Goal: Task Accomplishment & Management: Complete application form

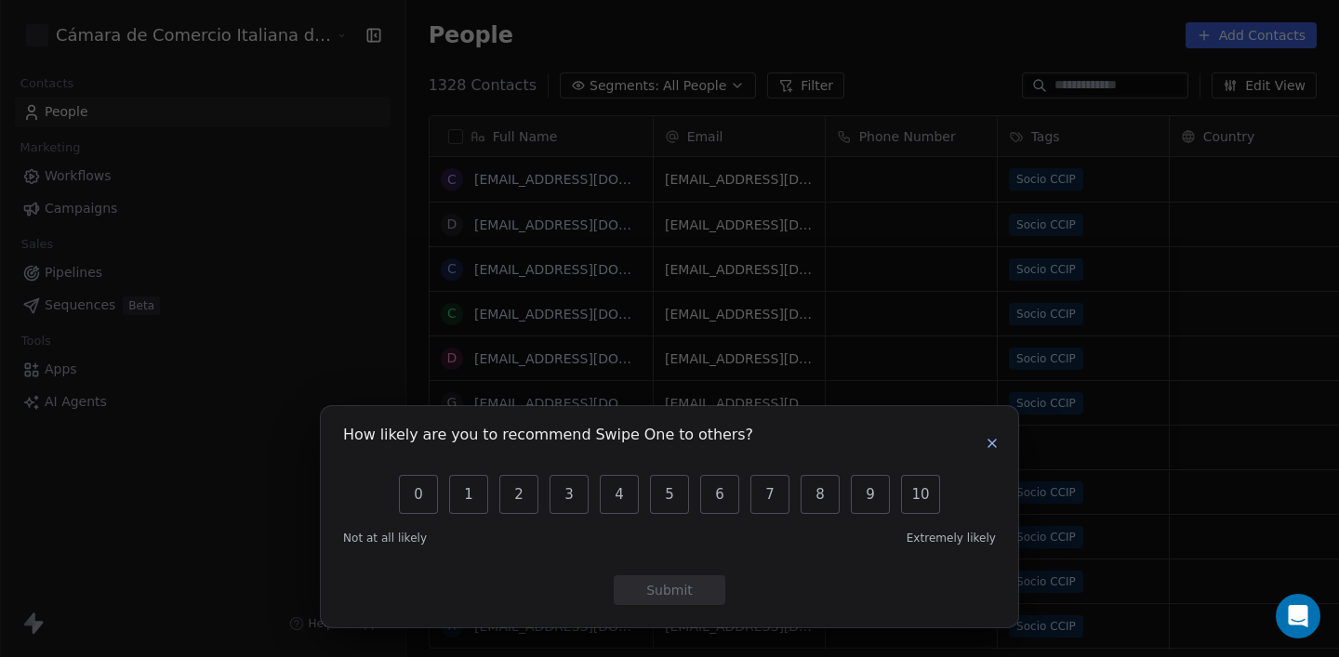
scroll to position [1, 1]
click at [991, 445] on icon "button" at bounding box center [992, 443] width 15 height 15
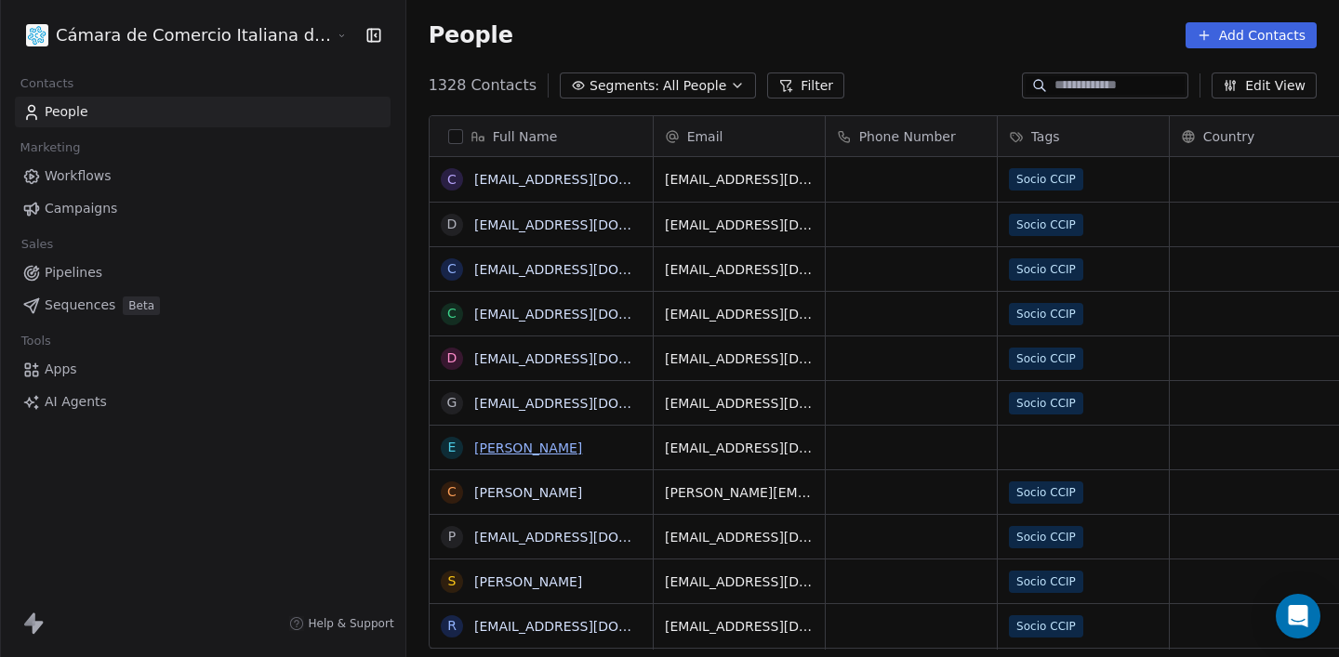
click at [476, 447] on link "[PERSON_NAME]" at bounding box center [528, 448] width 108 height 15
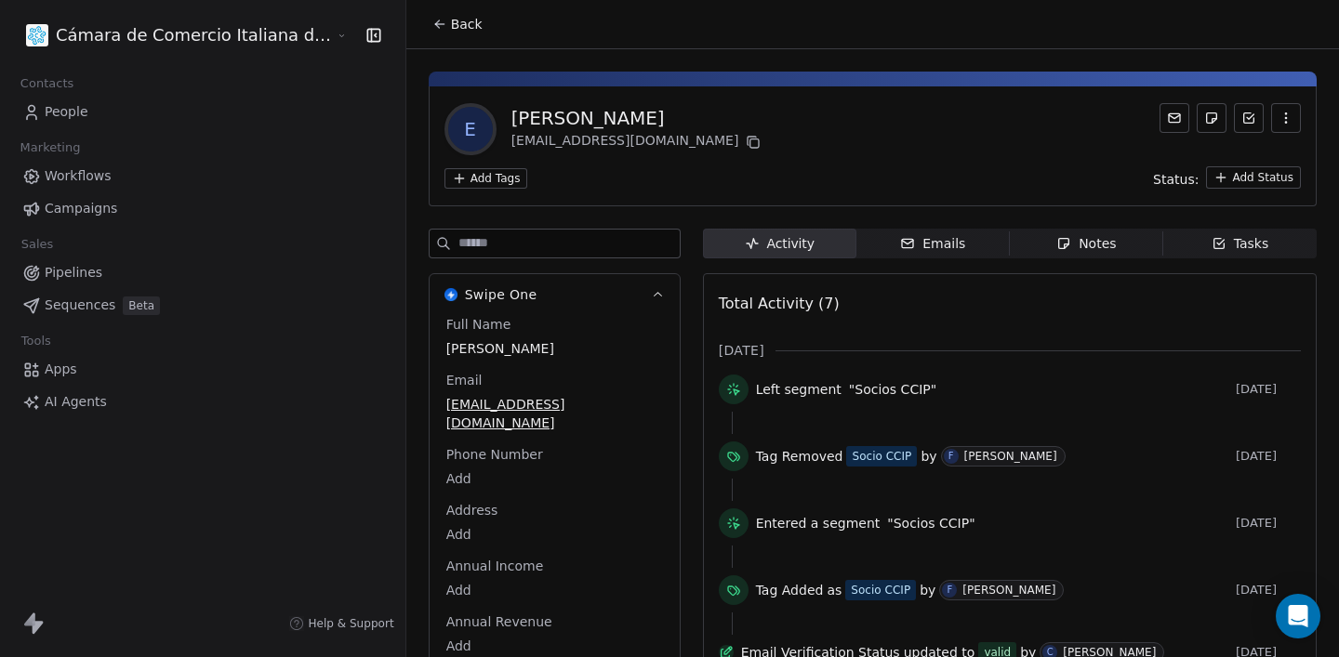
click at [116, 112] on link "People" at bounding box center [203, 112] width 376 height 31
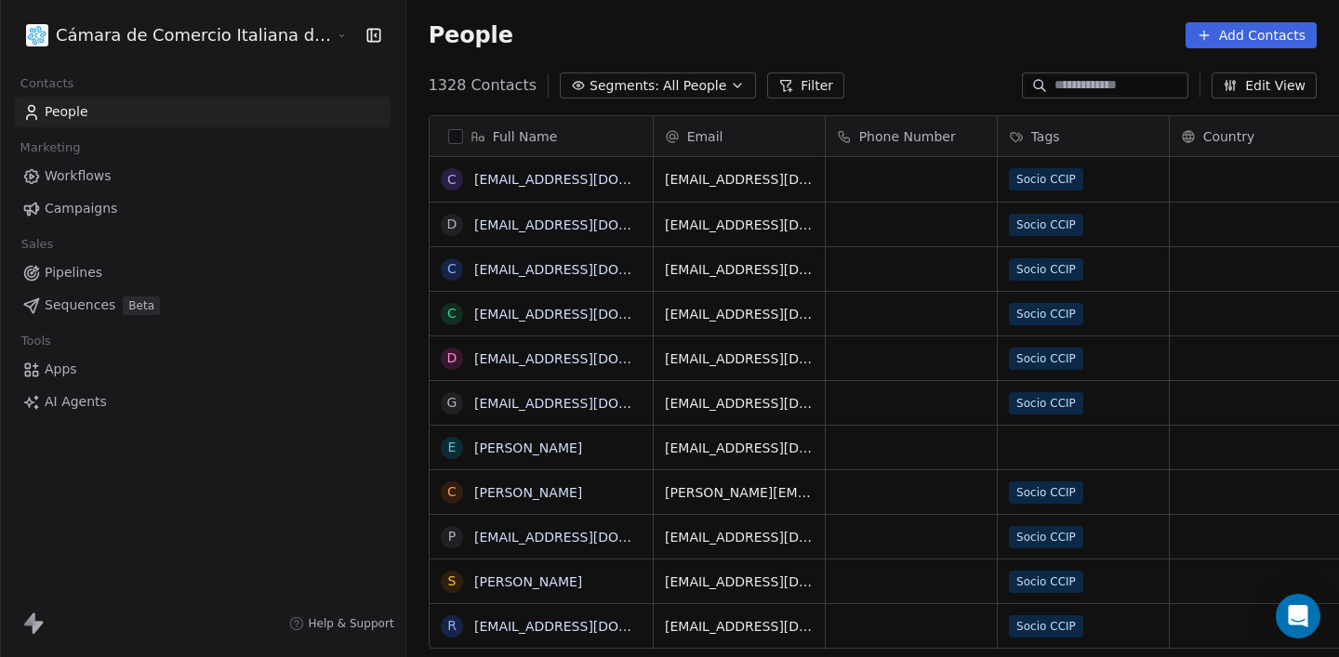
scroll to position [578, 1023]
click at [1169, 89] on input at bounding box center [1119, 85] width 130 height 19
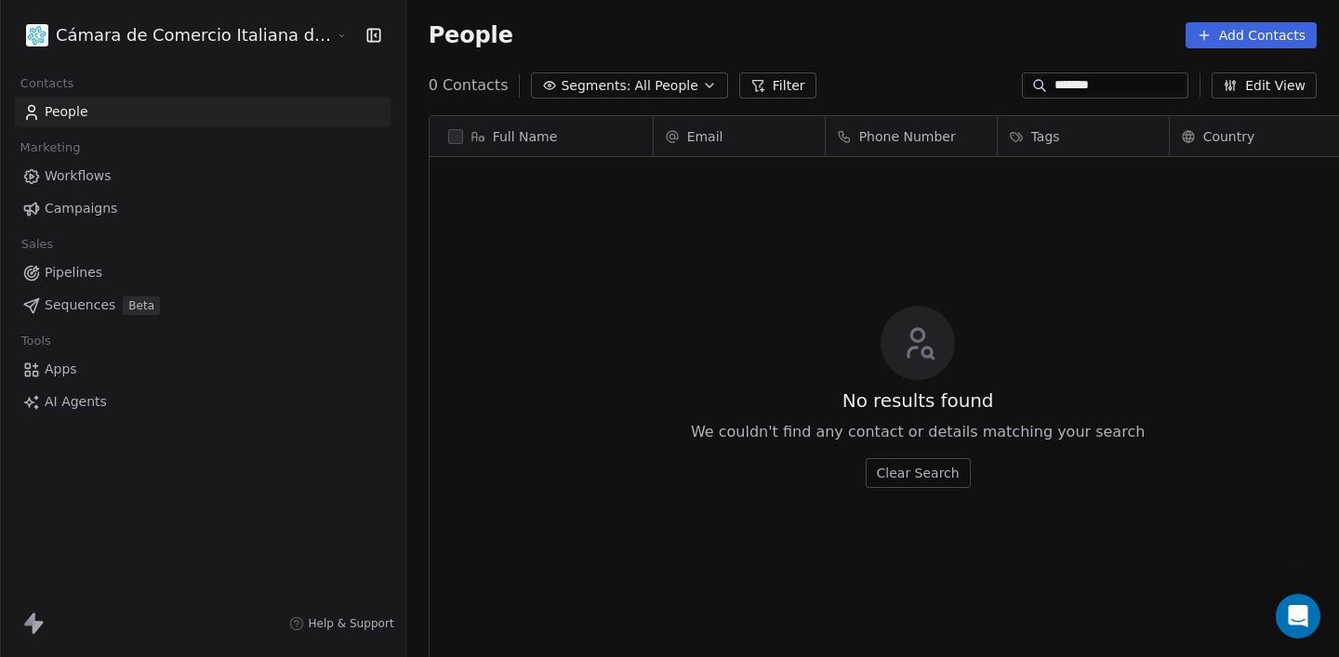
type input "*******"
drag, startPoint x: 1164, startPoint y: 84, endPoint x: 1034, endPoint y: 80, distance: 130.2
click at [1034, 80] on div "*******" at bounding box center [1105, 86] width 166 height 26
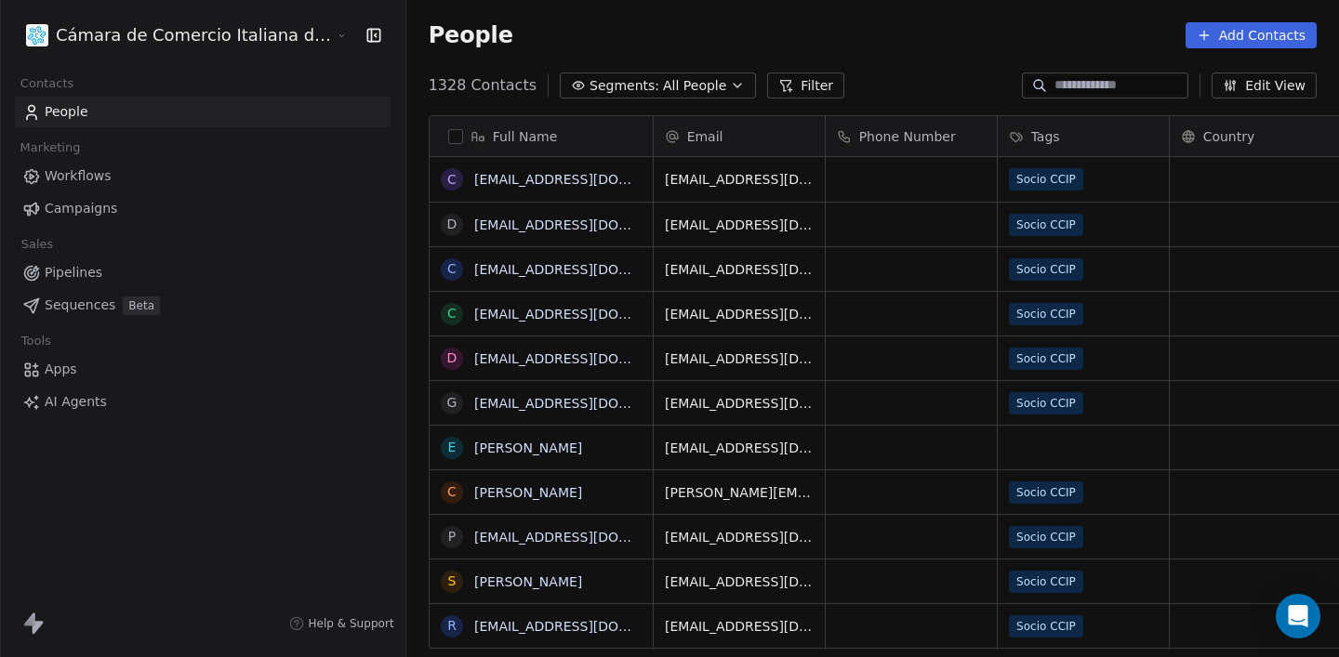
click at [1216, 44] on button "Add Contacts" at bounding box center [1250, 35] width 131 height 26
click at [1210, 68] on span "Create new contact" at bounding box center [1256, 76] width 127 height 20
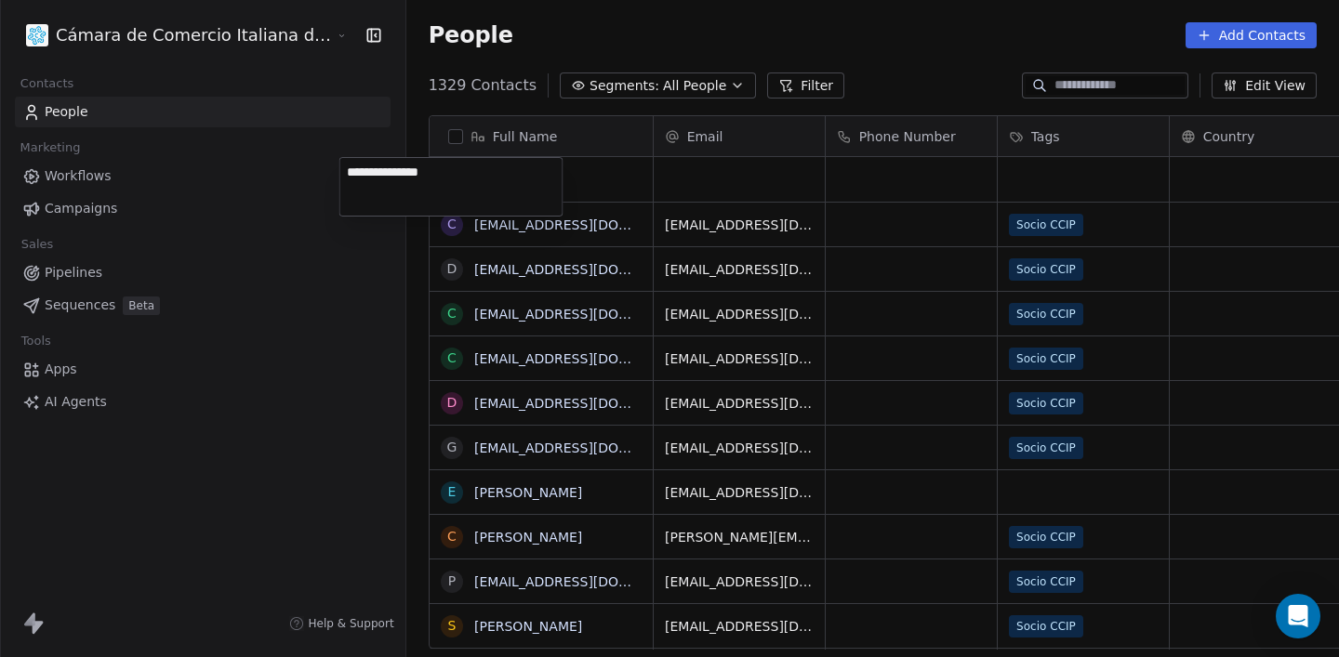
type textarea "**********"
click at [474, 185] on link "[PERSON_NAME]" at bounding box center [528, 179] width 108 height 15
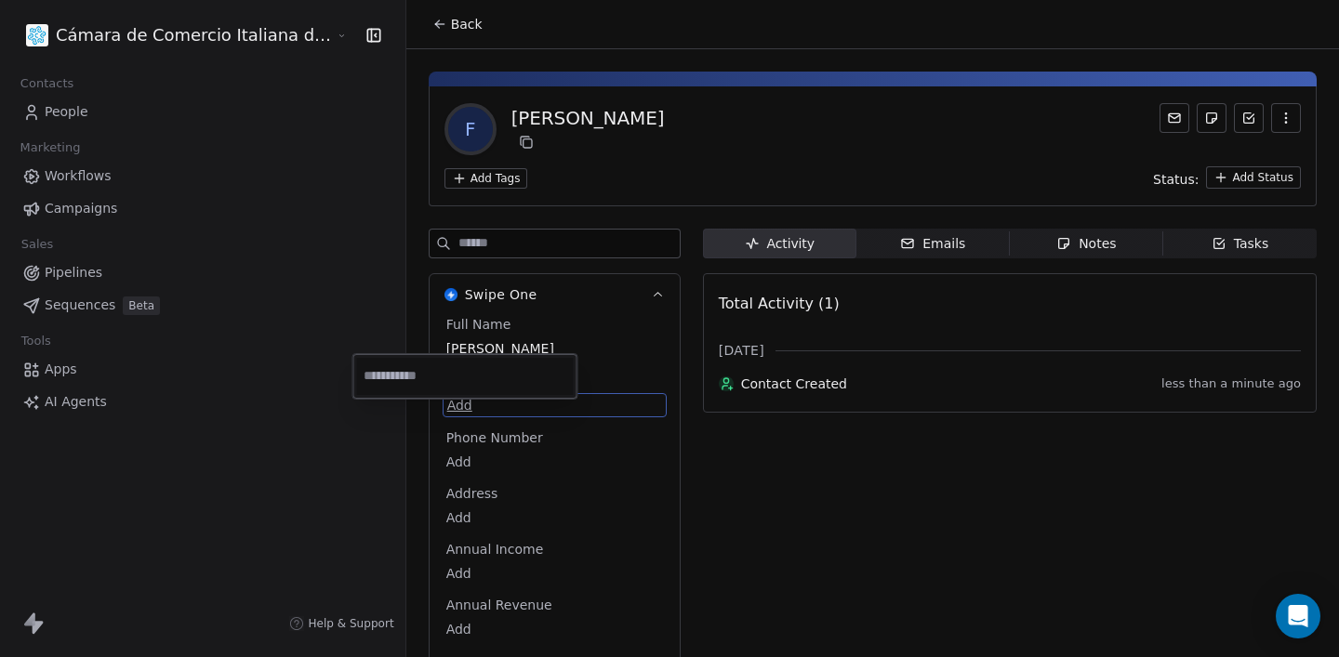
scroll to position [40, 0]
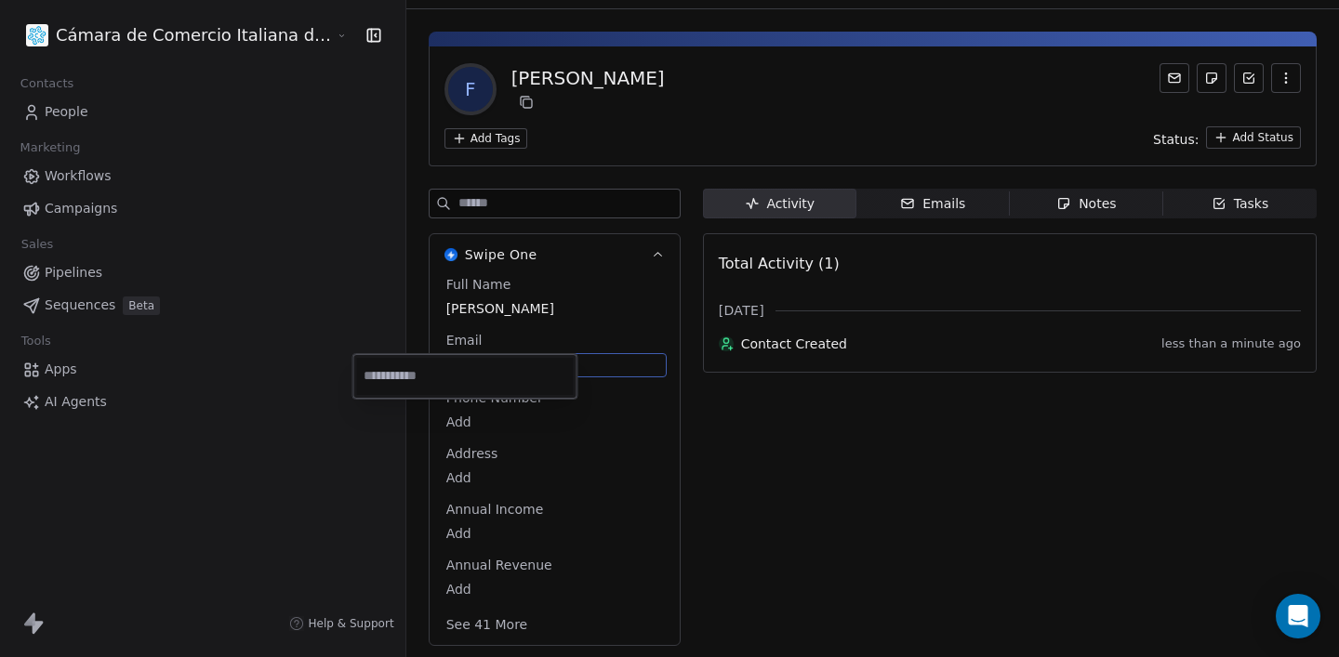
click at [362, 409] on html "Cámara de Comercio Italiana del Perú Contacts People Marketing Workflows Campai…" at bounding box center [669, 328] width 1339 height 657
type input "**********"
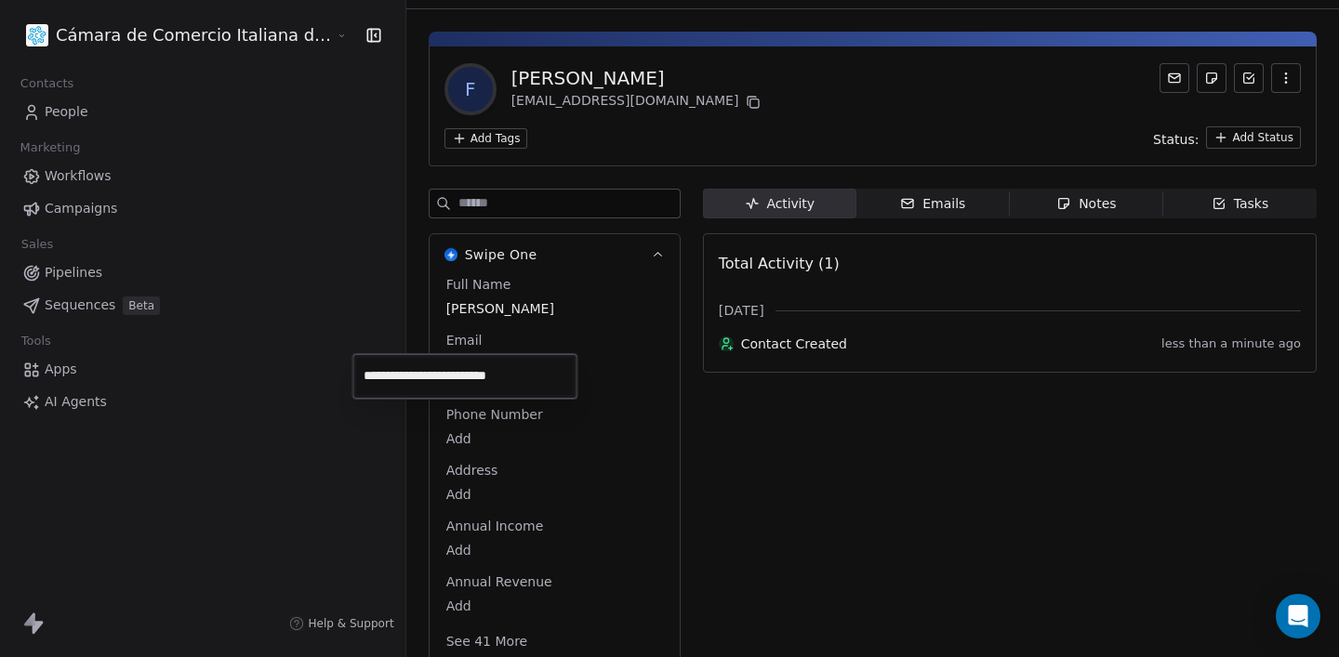
click at [726, 520] on html "**********" at bounding box center [669, 328] width 1339 height 657
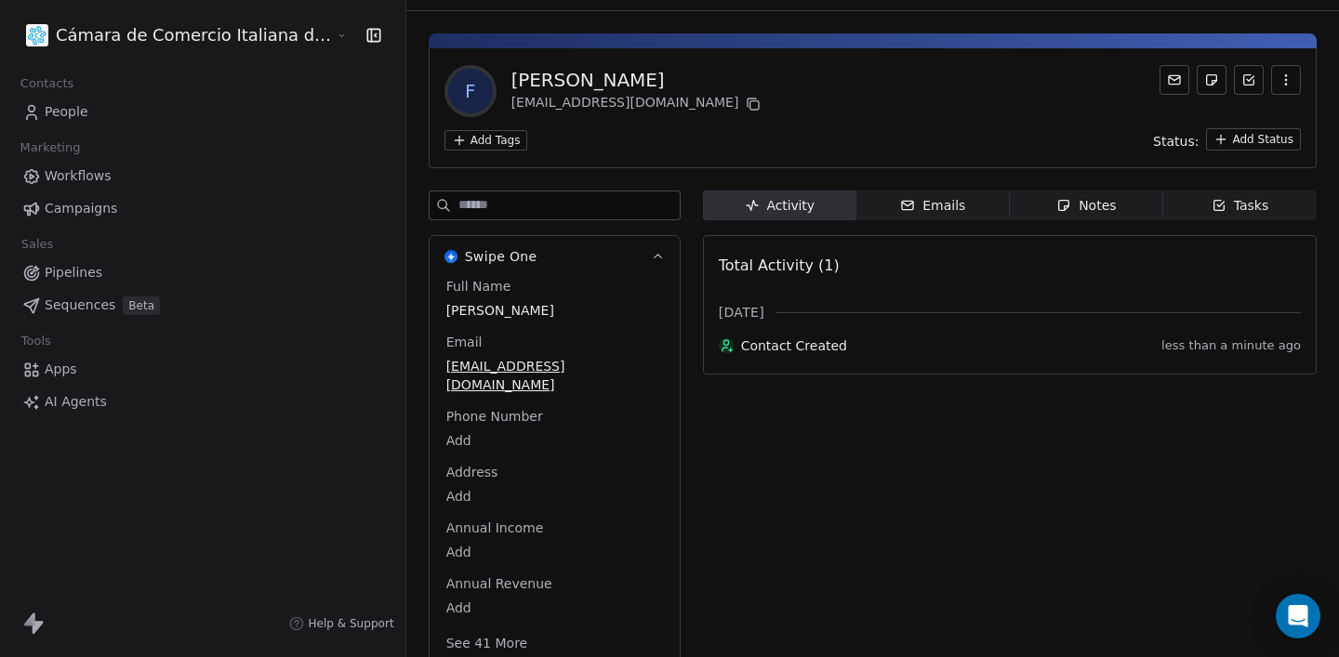
click at [426, 139] on html "Cámara de Comercio Italiana del Perú Contacts People Marketing Workflows Campai…" at bounding box center [669, 328] width 1339 height 657
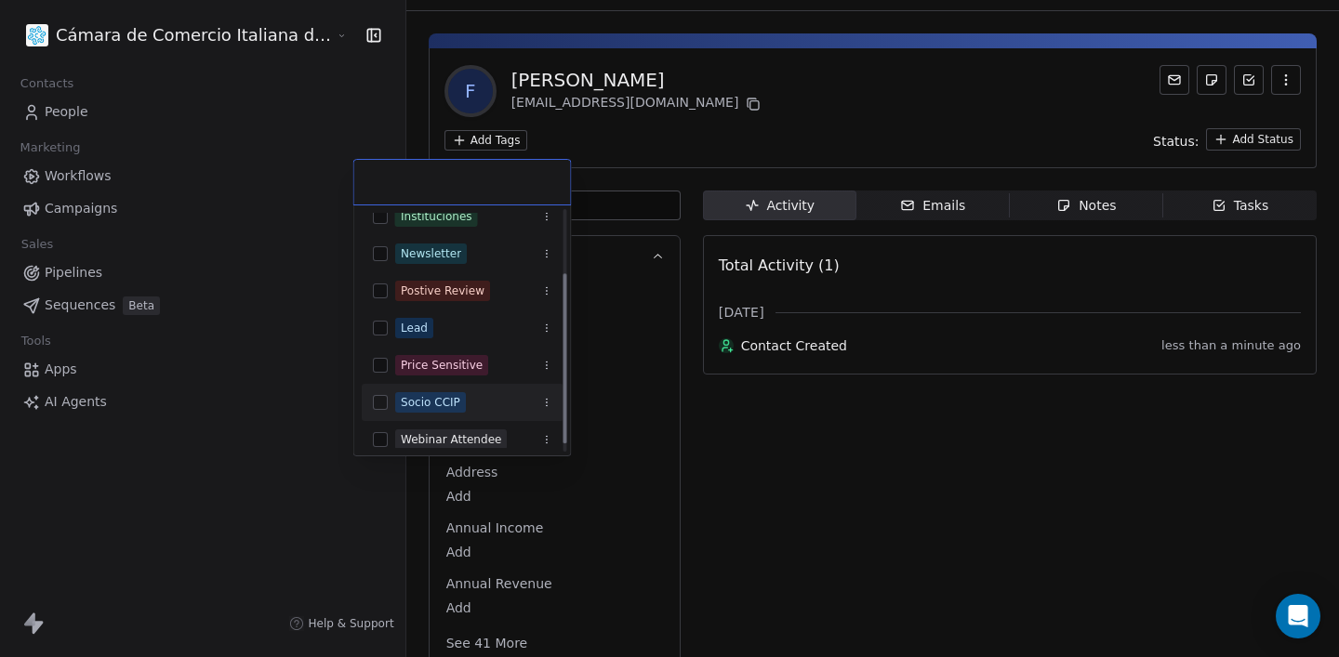
scroll to position [88, 0]
click at [430, 399] on div "Socio CCIP" at bounding box center [430, 403] width 59 height 17
click at [953, 536] on html "Cámara de Comercio Italiana del Perú Contacts People Marketing Workflows Campai…" at bounding box center [669, 328] width 1339 height 657
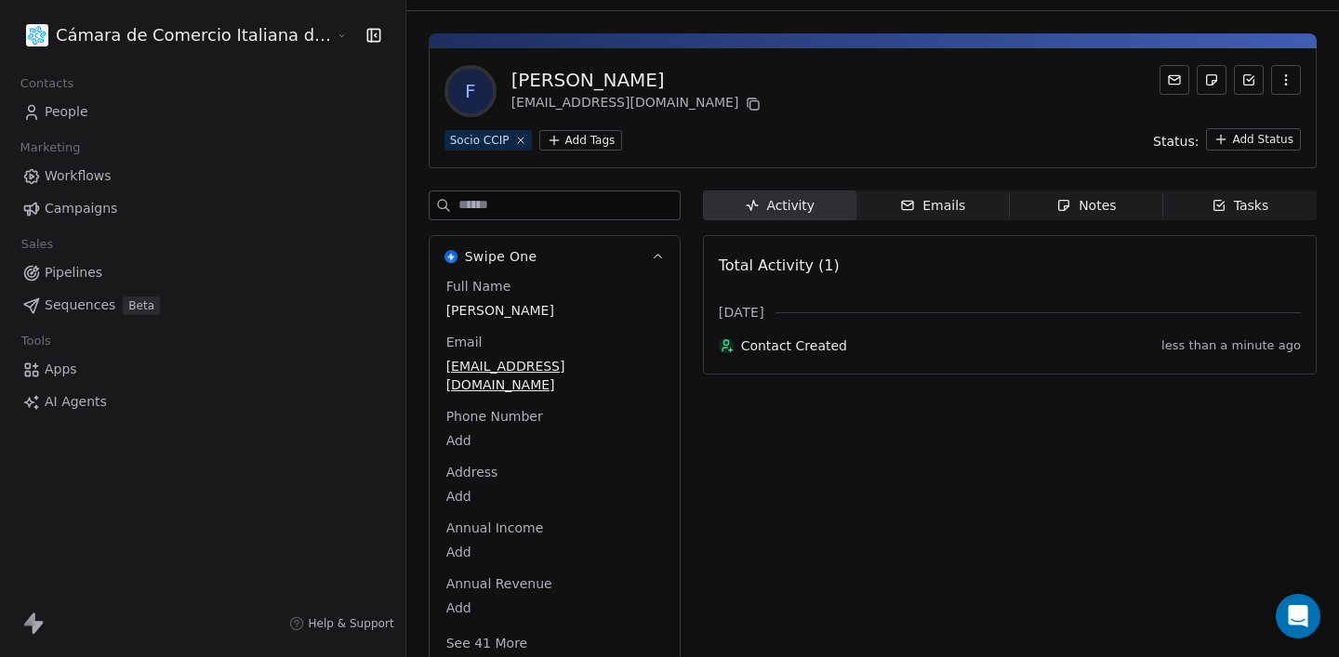
click at [72, 108] on span "People" at bounding box center [67, 112] width 44 height 20
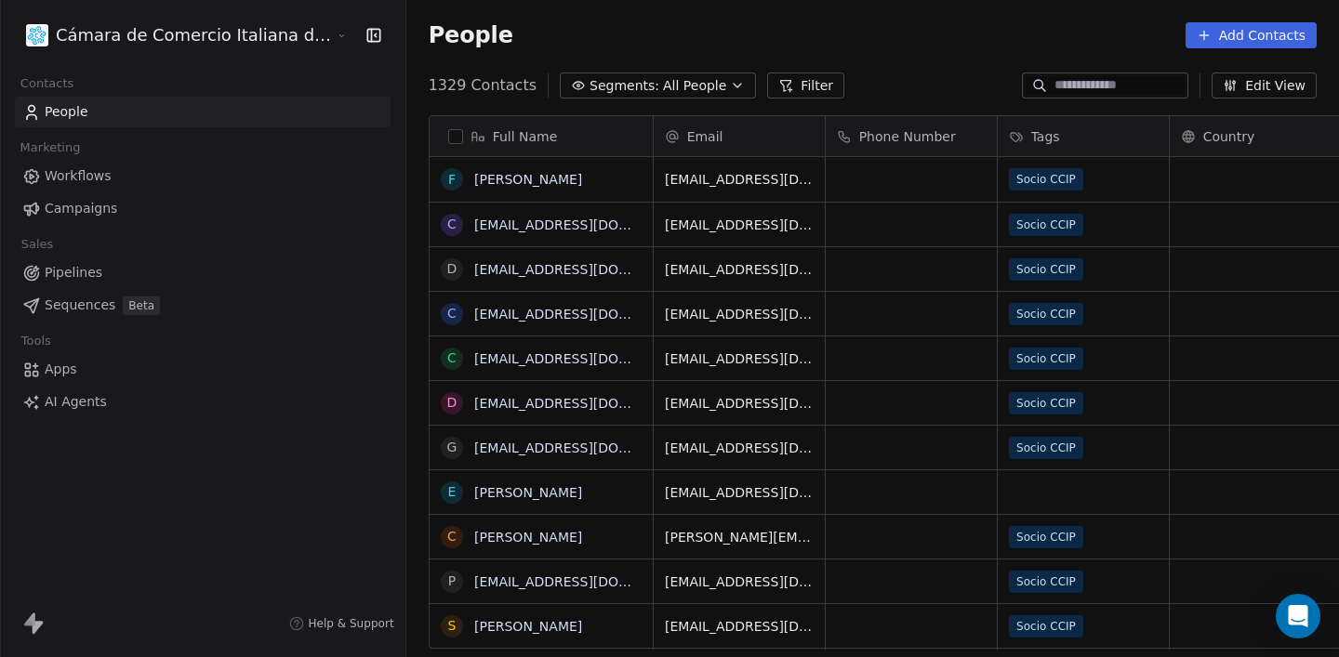
scroll to position [578, 1023]
click at [1250, 35] on button "Add Contacts" at bounding box center [1250, 35] width 131 height 26
click at [1220, 68] on span "Create new contact" at bounding box center [1256, 76] width 127 height 20
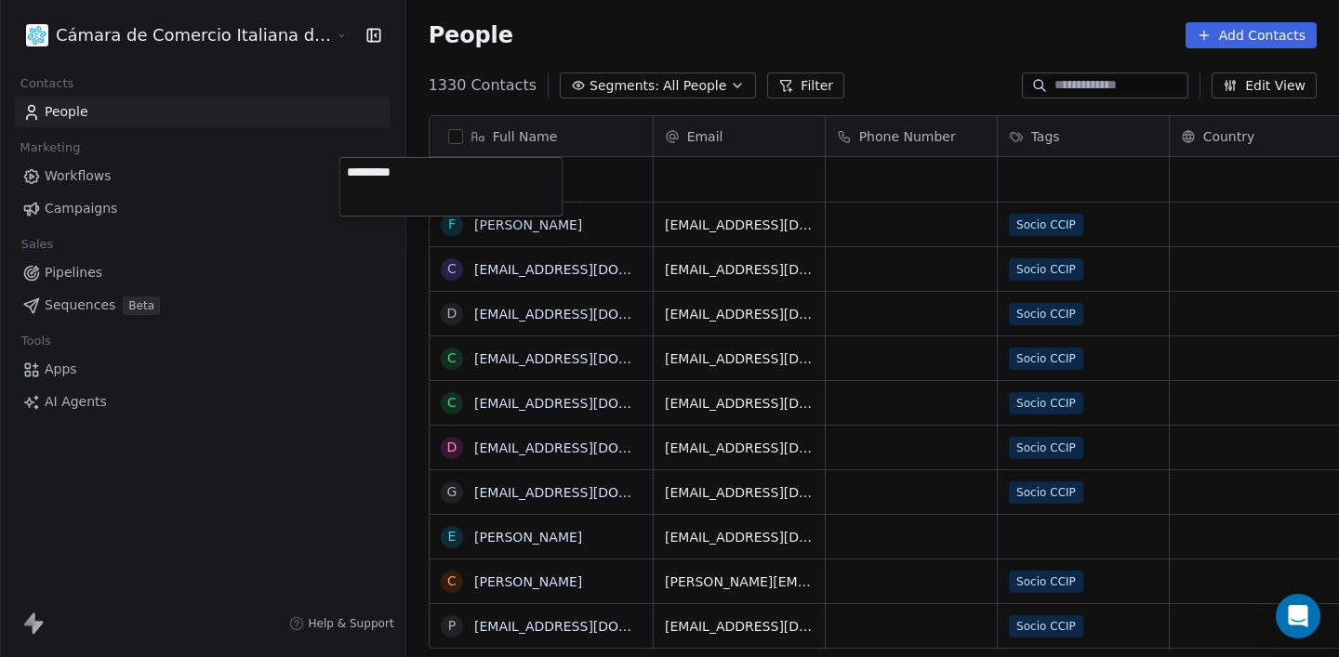
type textarea "*********"
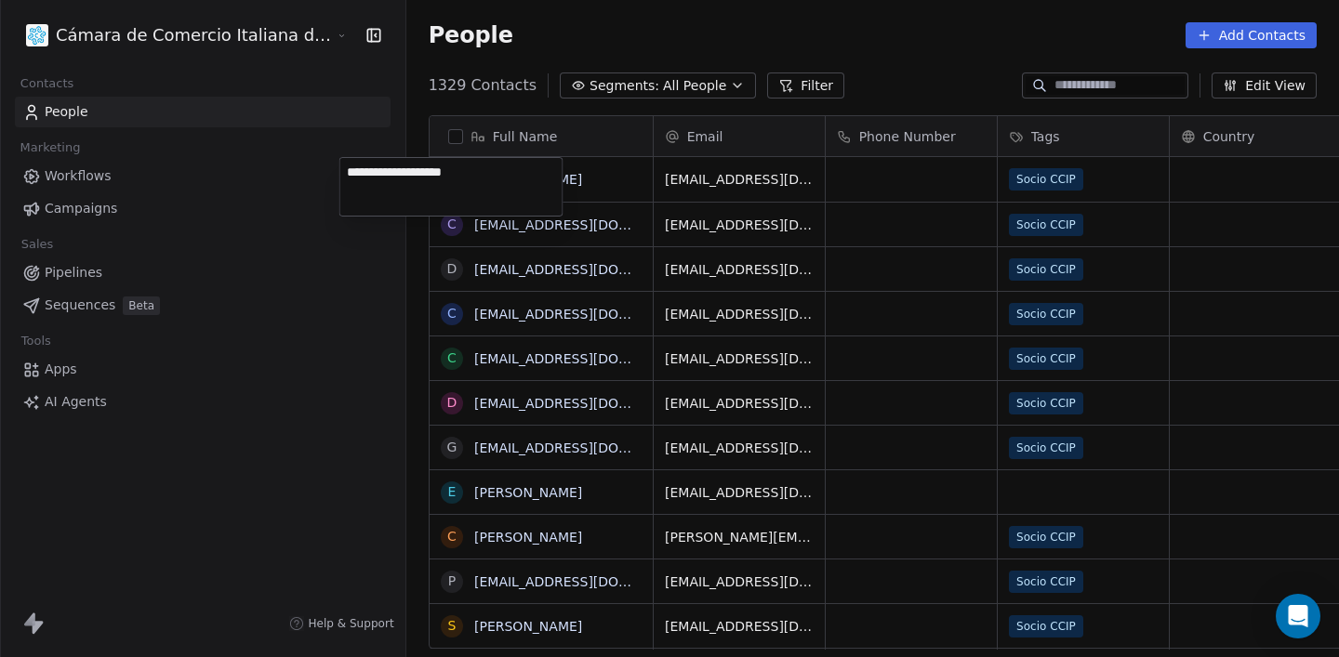
type textarea "**********"
click at [500, 183] on link "[PERSON_NAME] CordanoVigil" at bounding box center [571, 179] width 194 height 15
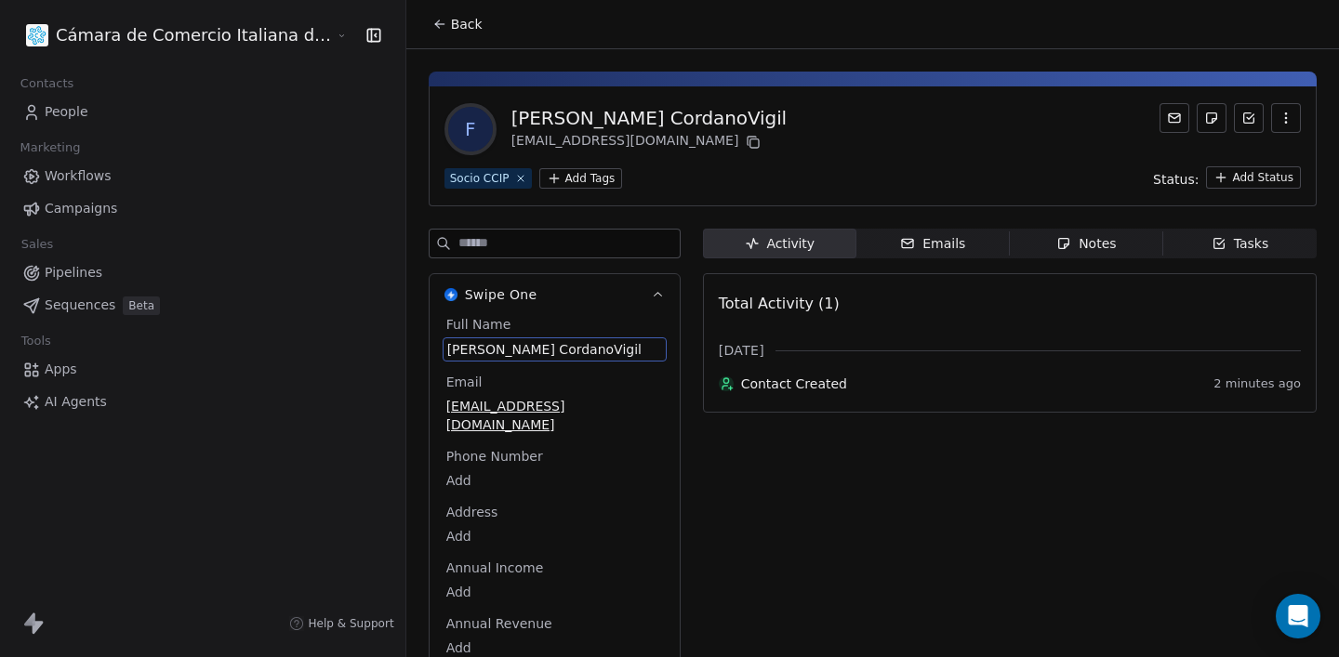
scroll to position [20, 0]
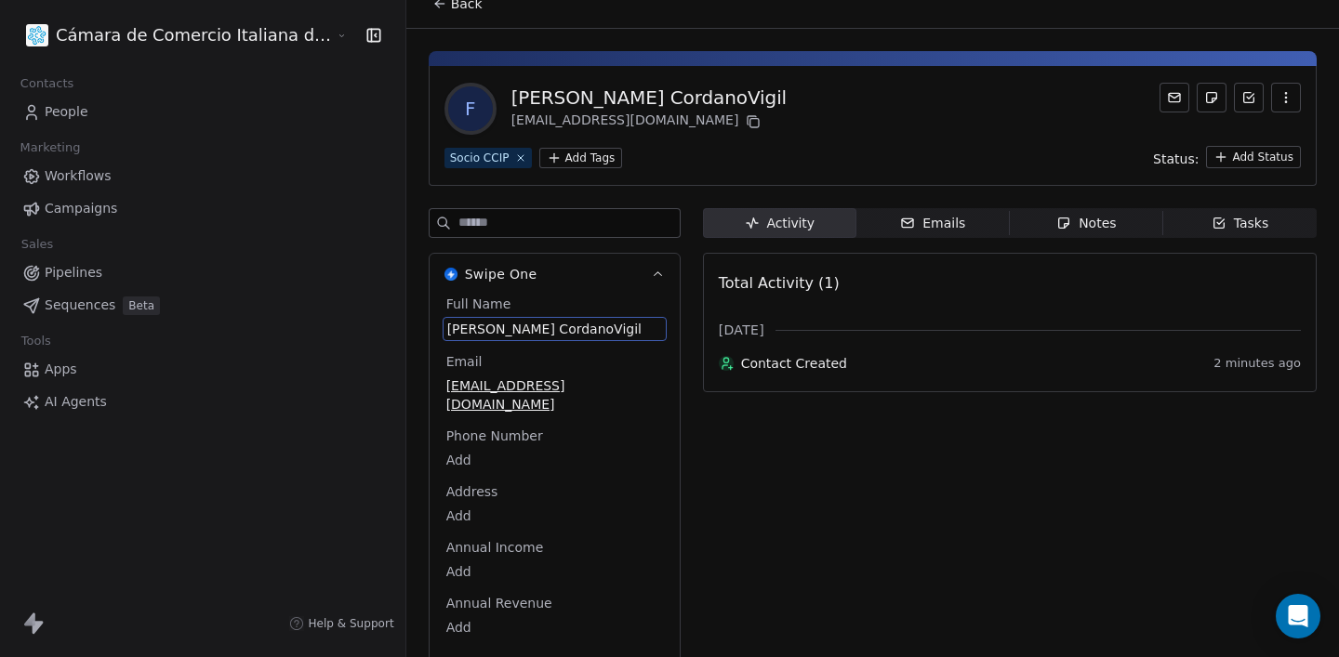
click at [459, 343] on div "Full Name [PERSON_NAME] Email [EMAIL_ADDRESS][DOMAIN_NAME] Phone Number Add Add…" at bounding box center [555, 485] width 224 height 381
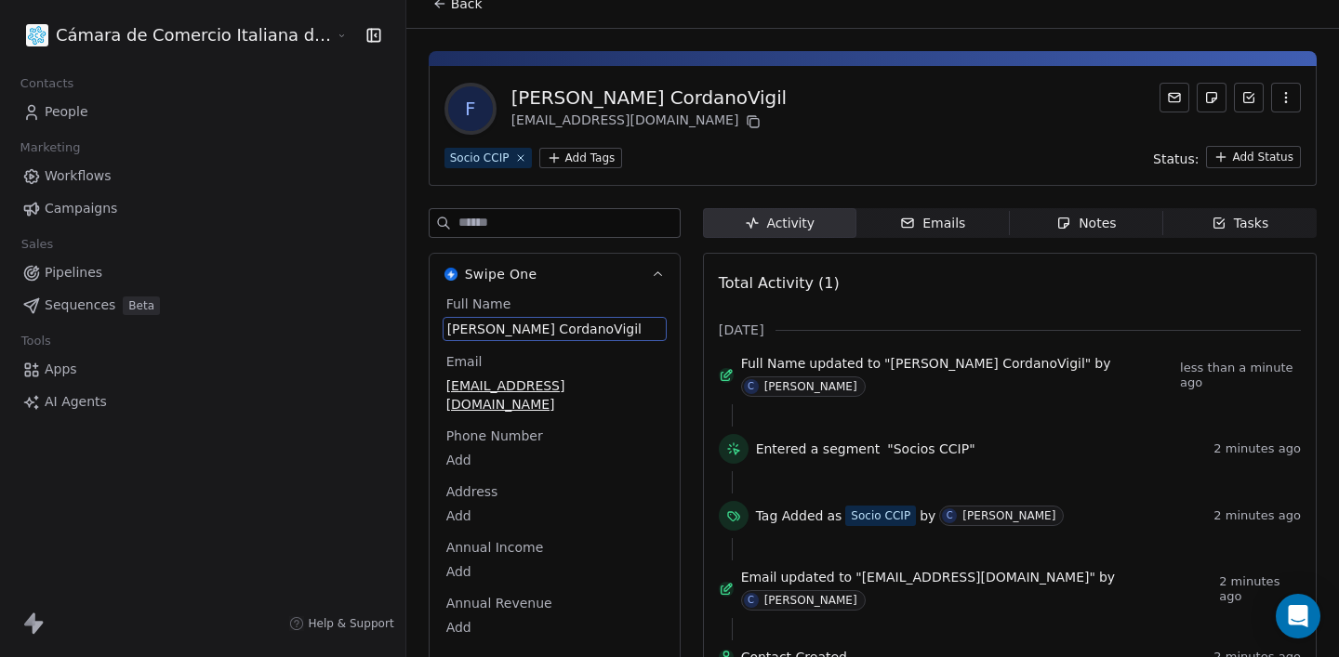
click at [489, 331] on span "[PERSON_NAME] CordanoVigil" at bounding box center [554, 329] width 215 height 19
click at [443, 304] on span "Full Name" at bounding box center [479, 304] width 73 height 19
click at [504, 327] on span "[PERSON_NAME] CordanoVigil" at bounding box center [554, 329] width 215 height 19
click at [930, 372] on span ""[PERSON_NAME] CordanoVigil"" at bounding box center [987, 363] width 206 height 19
click at [446, 336] on span "[PERSON_NAME] CordanoVigil" at bounding box center [554, 328] width 217 height 19
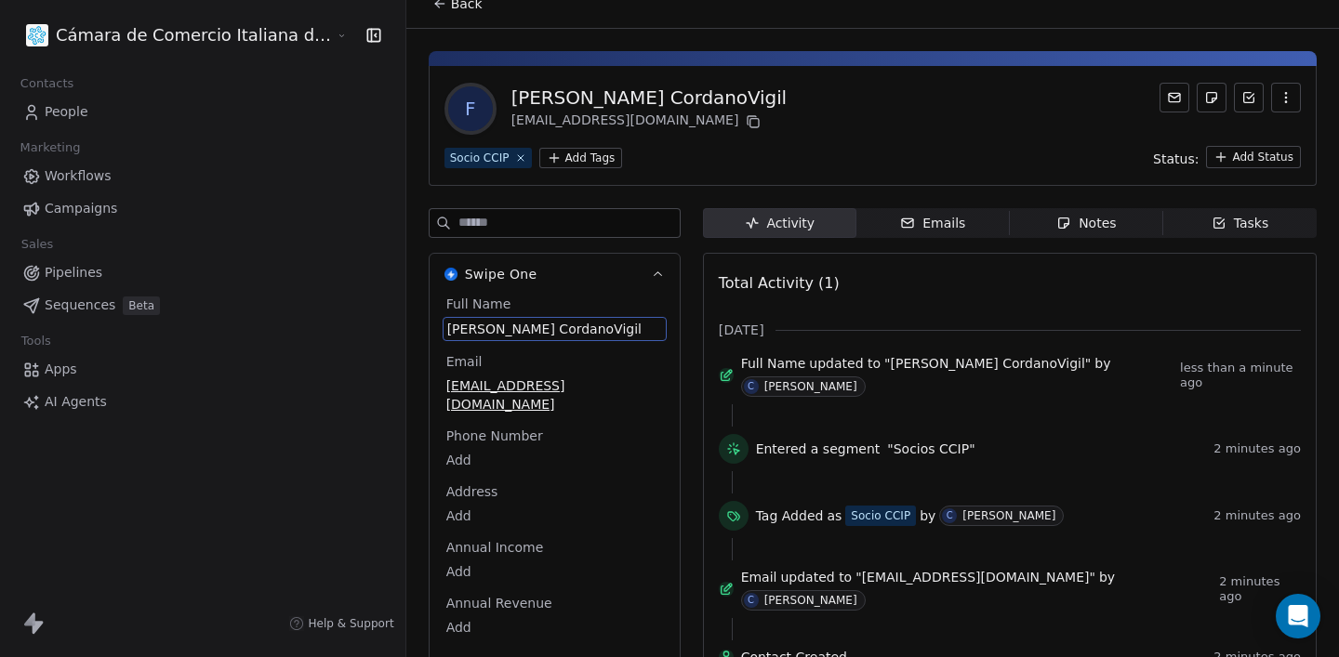
click at [575, 100] on div "[PERSON_NAME] CordanoVigil" at bounding box center [648, 98] width 275 height 26
drag, startPoint x: 567, startPoint y: 95, endPoint x: 631, endPoint y: 101, distance: 64.5
click at [631, 101] on div "F [PERSON_NAME] CordanoVigil [EMAIL_ADDRESS][DOMAIN_NAME]" at bounding box center [872, 109] width 856 height 52
drag, startPoint x: 631, startPoint y: 100, endPoint x: 958, endPoint y: 79, distance: 327.0
click at [631, 100] on div "F [PERSON_NAME] CordanoVigil [EMAIL_ADDRESS][DOMAIN_NAME]" at bounding box center [872, 109] width 856 height 52
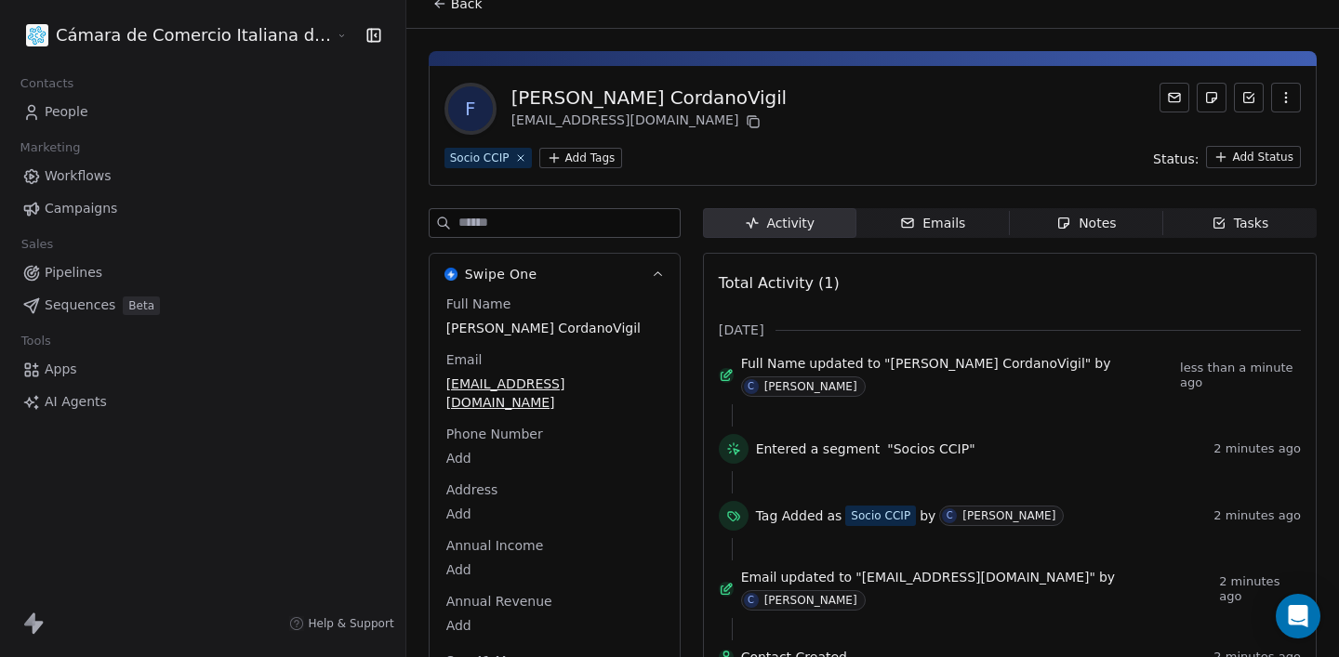
click at [1296, 99] on button "button" at bounding box center [1286, 98] width 30 height 30
click at [906, 117] on div "F [PERSON_NAME] CordanoVigil [EMAIL_ADDRESS][DOMAIN_NAME]" at bounding box center [872, 109] width 856 height 52
click at [86, 112] on span "People" at bounding box center [67, 112] width 44 height 20
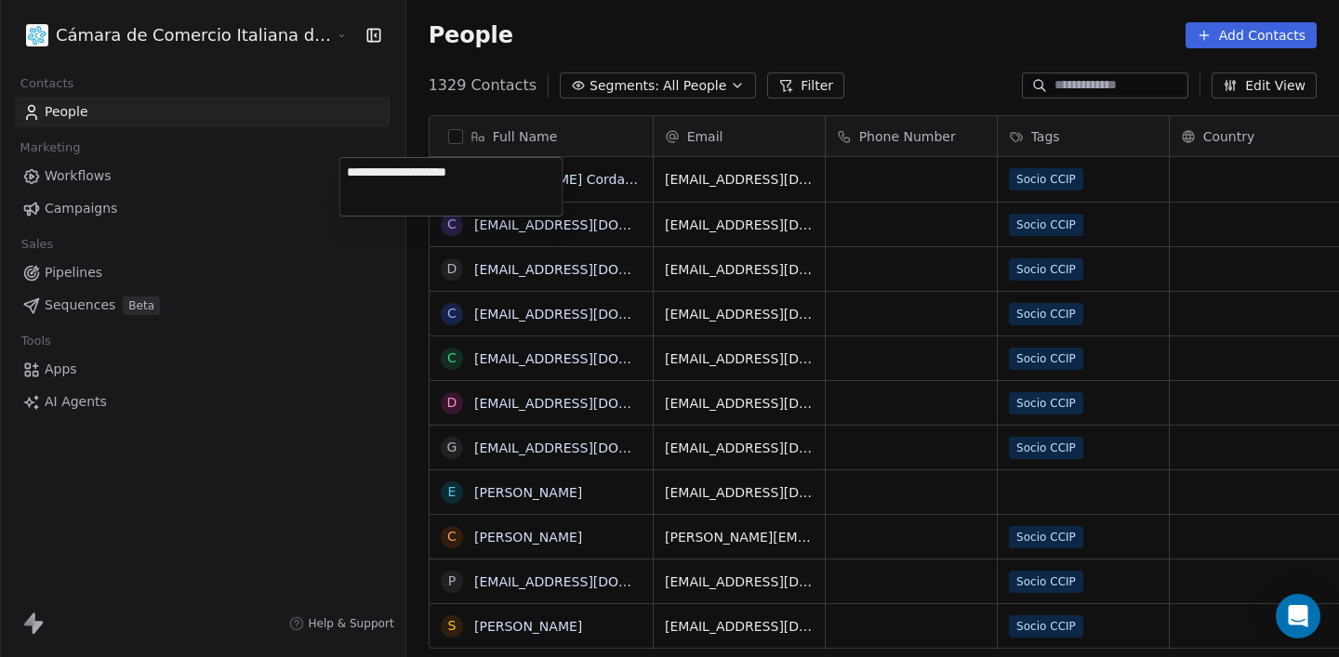
scroll to position [578, 1023]
type textarea "**********"
click at [1236, 41] on button "Add Contacts" at bounding box center [1250, 35] width 131 height 26
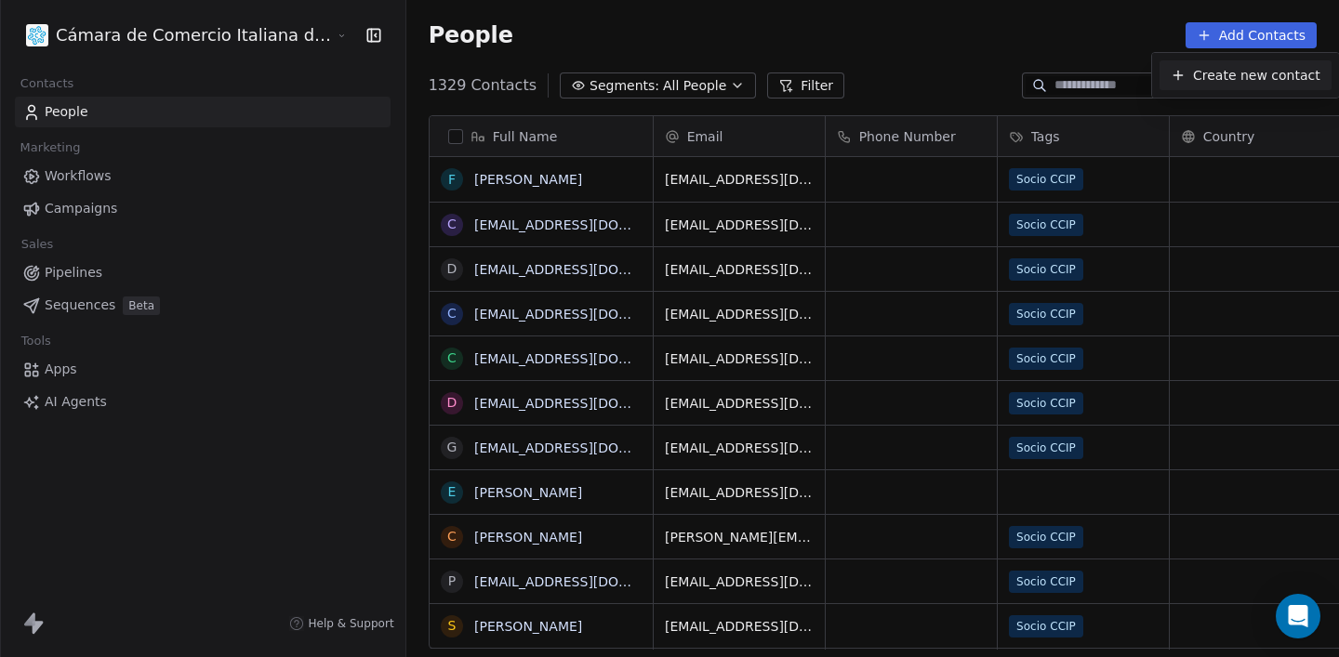
click at [1235, 71] on span "Create new contact" at bounding box center [1256, 76] width 127 height 20
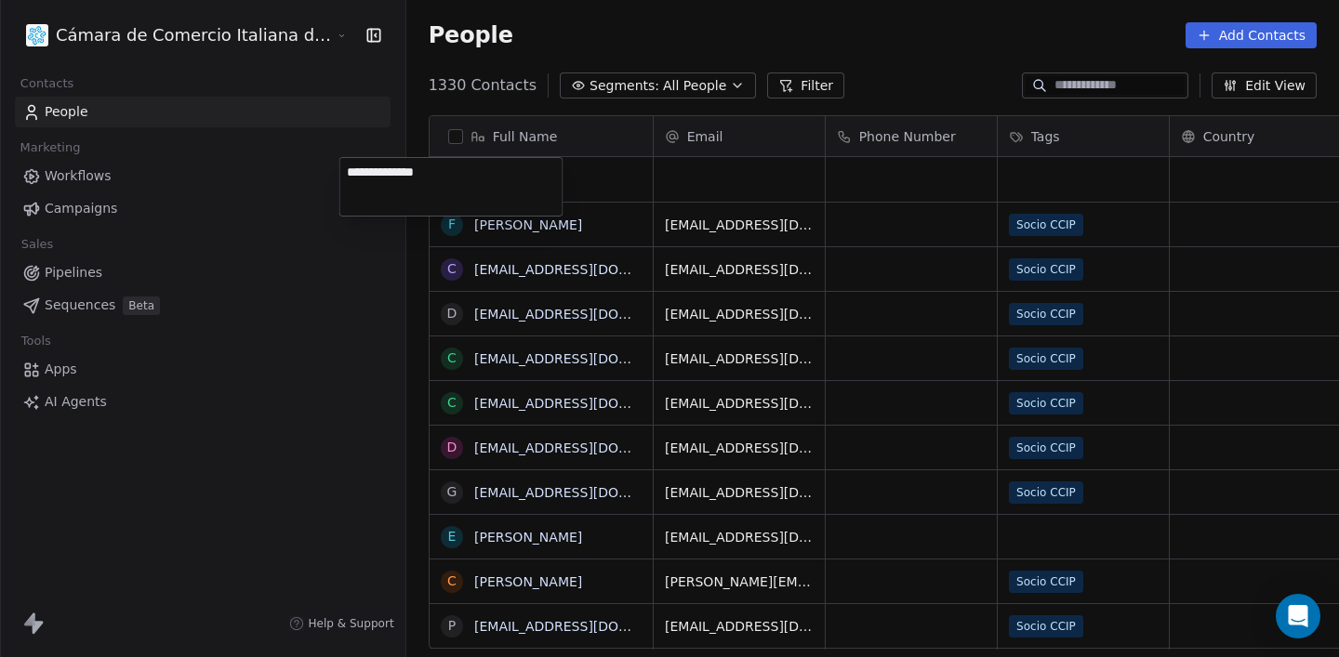
type textarea "**********"
click at [474, 181] on link "[PERSON_NAME]" at bounding box center [528, 179] width 108 height 15
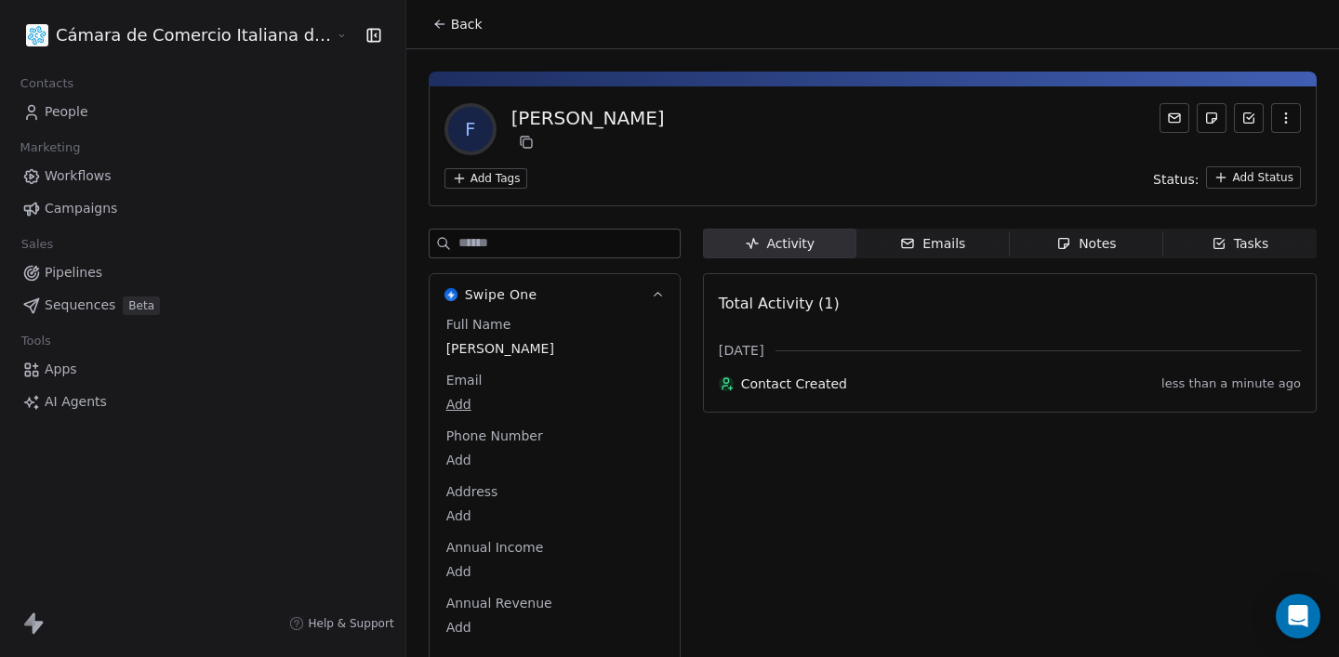
click at [382, 410] on html "Cámara de Comercio Italiana del Perú Contacts People Marketing Workflows Campai…" at bounding box center [669, 328] width 1339 height 657
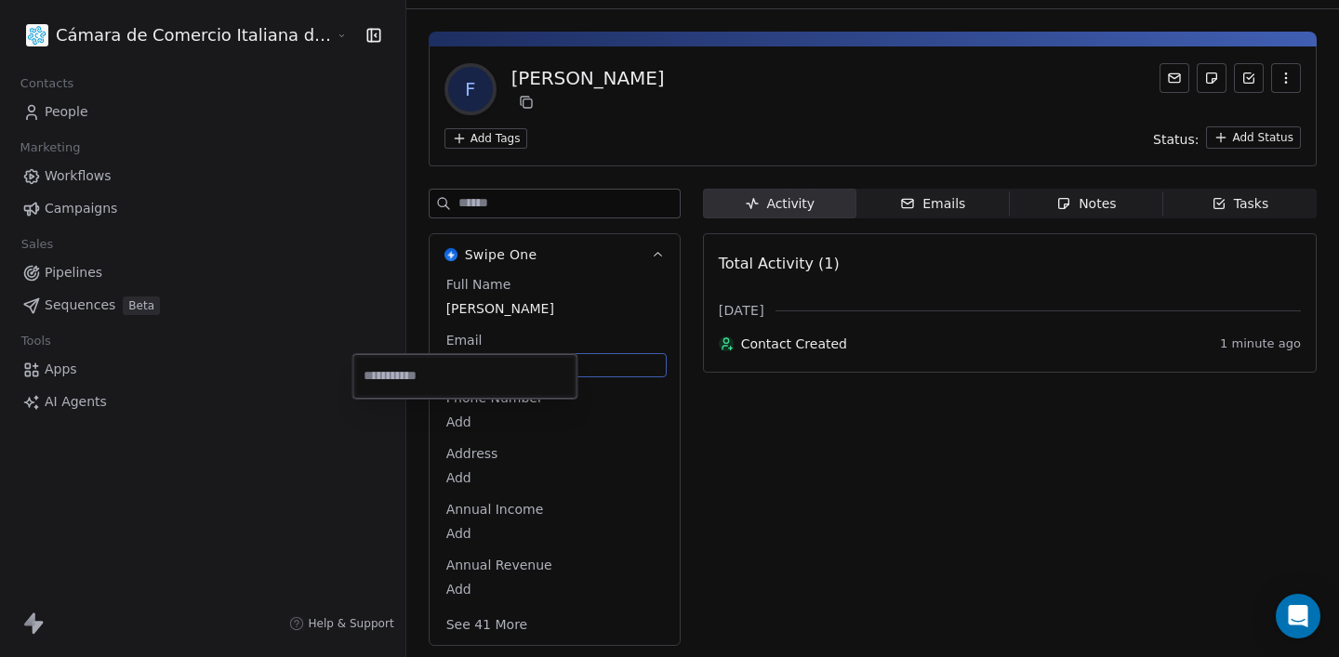
paste input "**********"
type input "**********"
click at [790, 503] on html "**********" at bounding box center [669, 328] width 1339 height 657
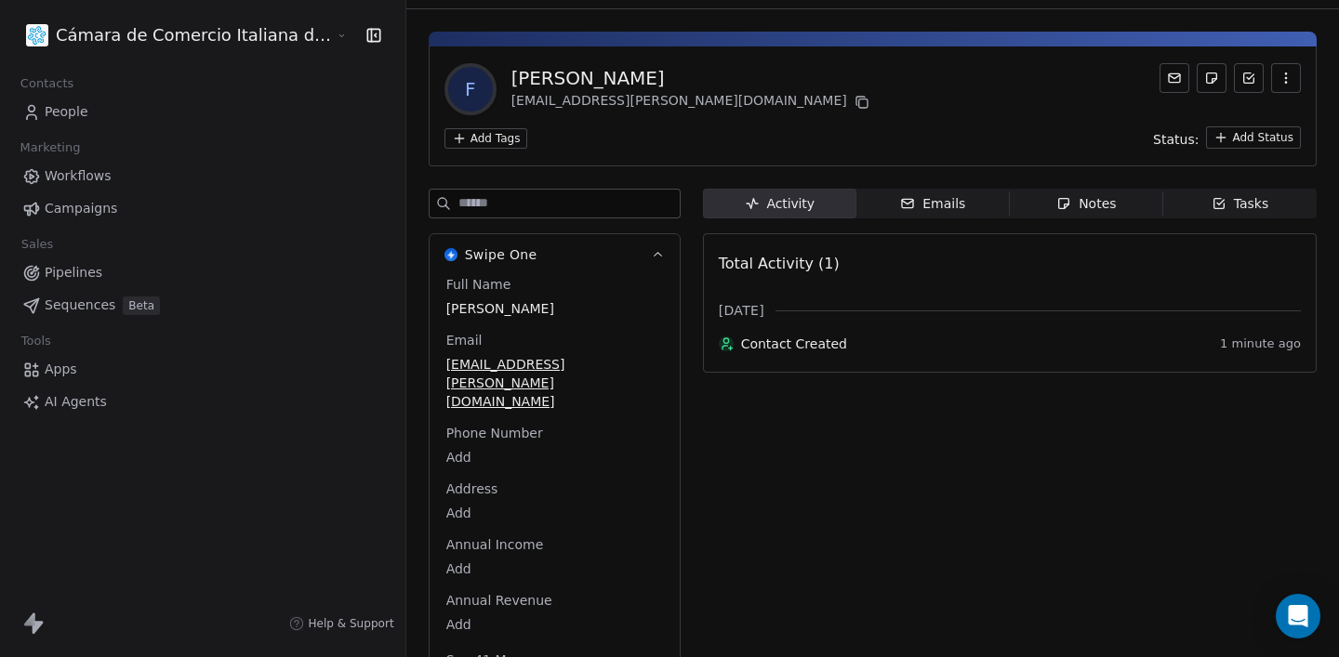
scroll to position [38, 0]
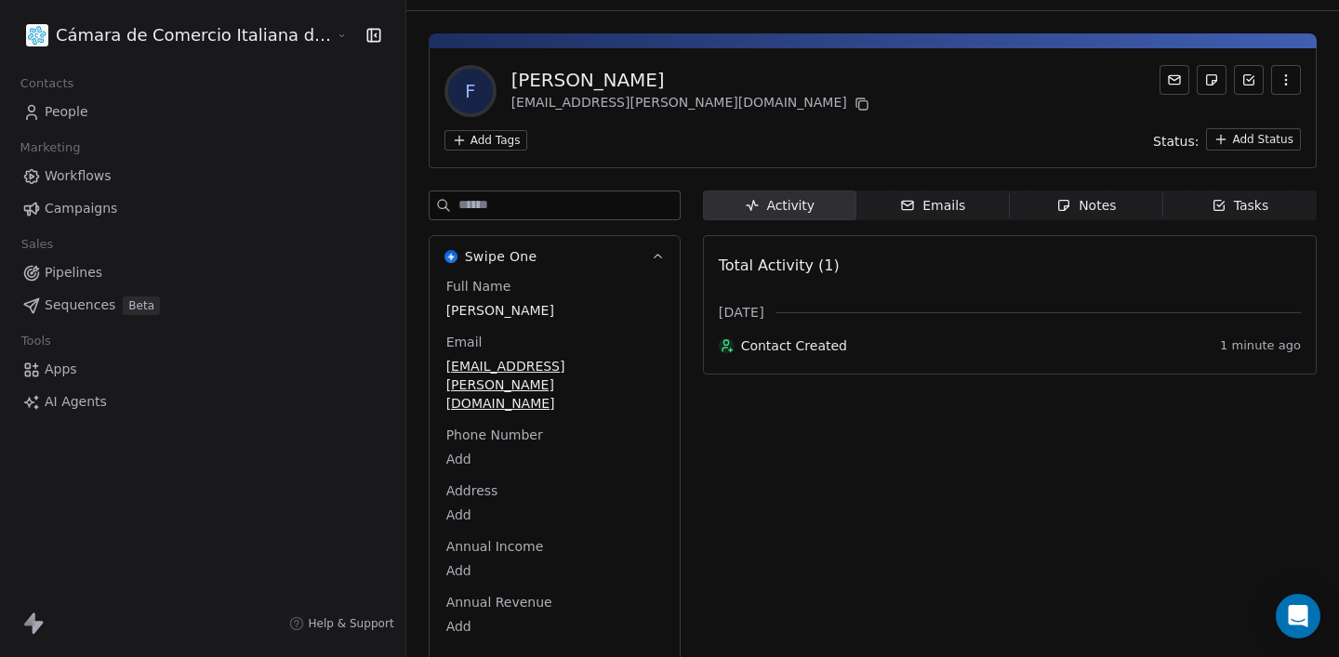
click at [420, 146] on html "Cámara de Comercio Italiana del [GEOGRAPHIC_DATA] Contacts People Marketing Wor…" at bounding box center [669, 328] width 1339 height 657
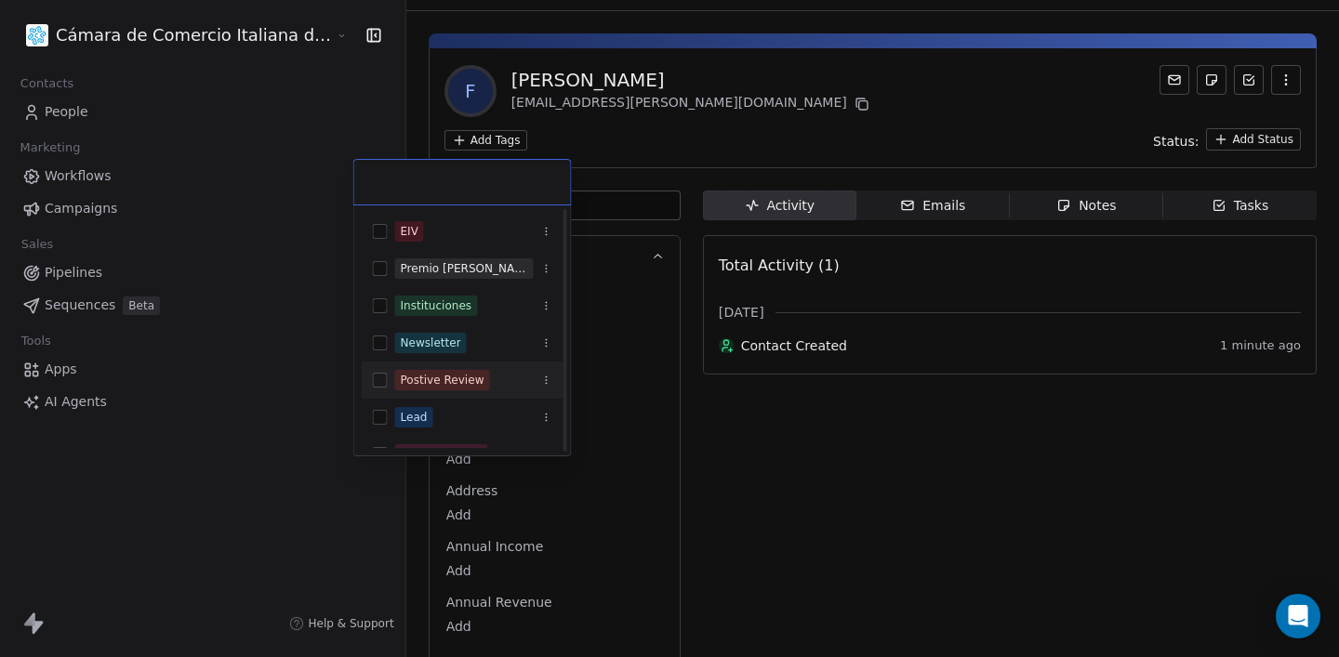
scroll to position [99, 0]
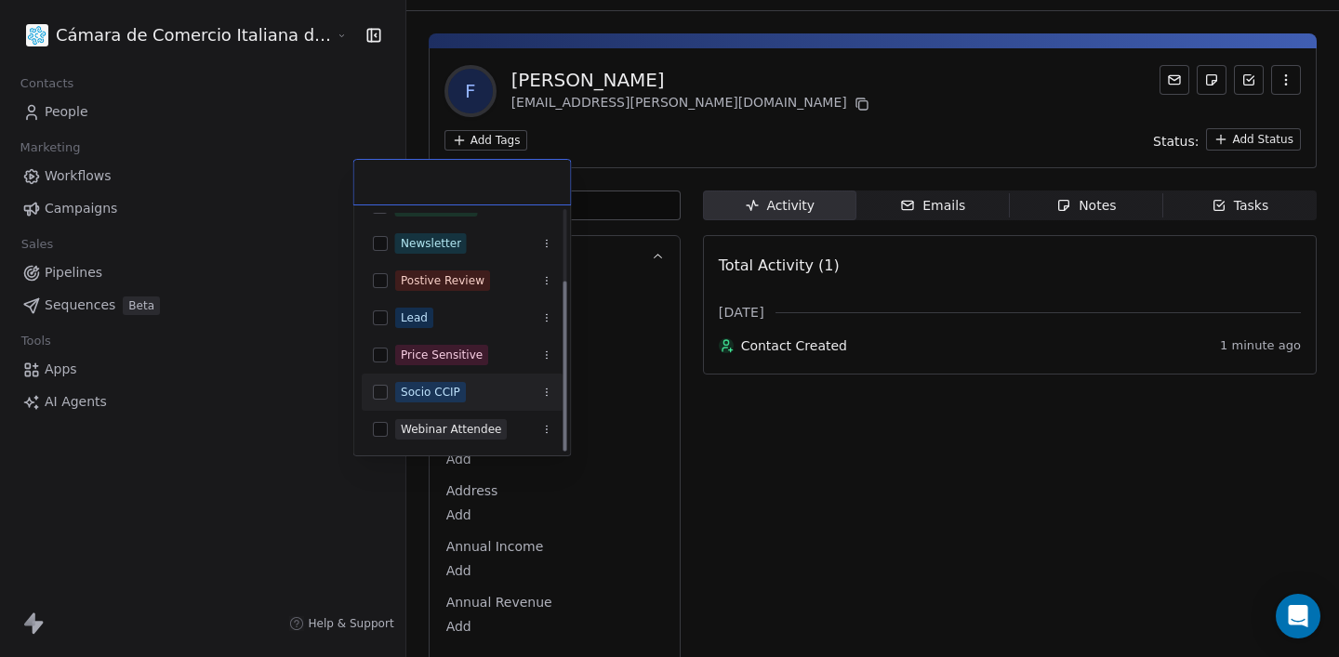
click at [441, 391] on div "Socio CCIP" at bounding box center [430, 392] width 59 height 17
click at [796, 492] on html "Cámara de Comercio Italiana del [GEOGRAPHIC_DATA] Contacts People Marketing Wor…" at bounding box center [669, 328] width 1339 height 657
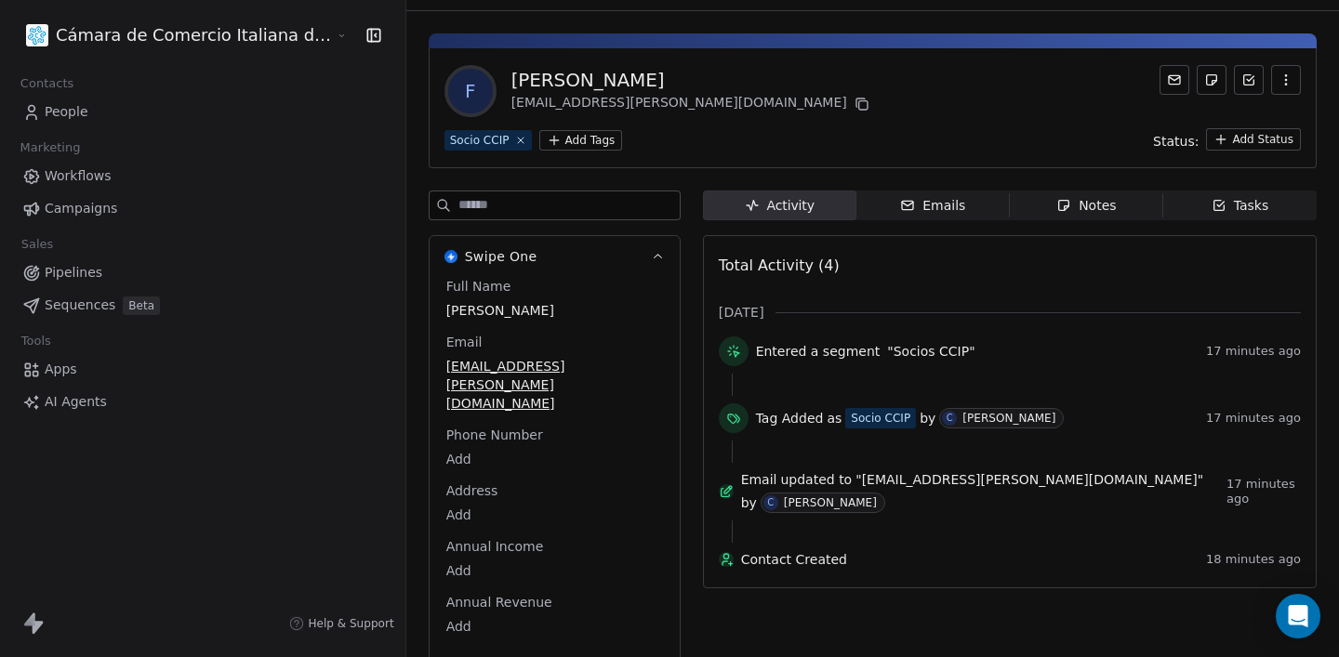
click at [67, 105] on span "People" at bounding box center [67, 112] width 44 height 20
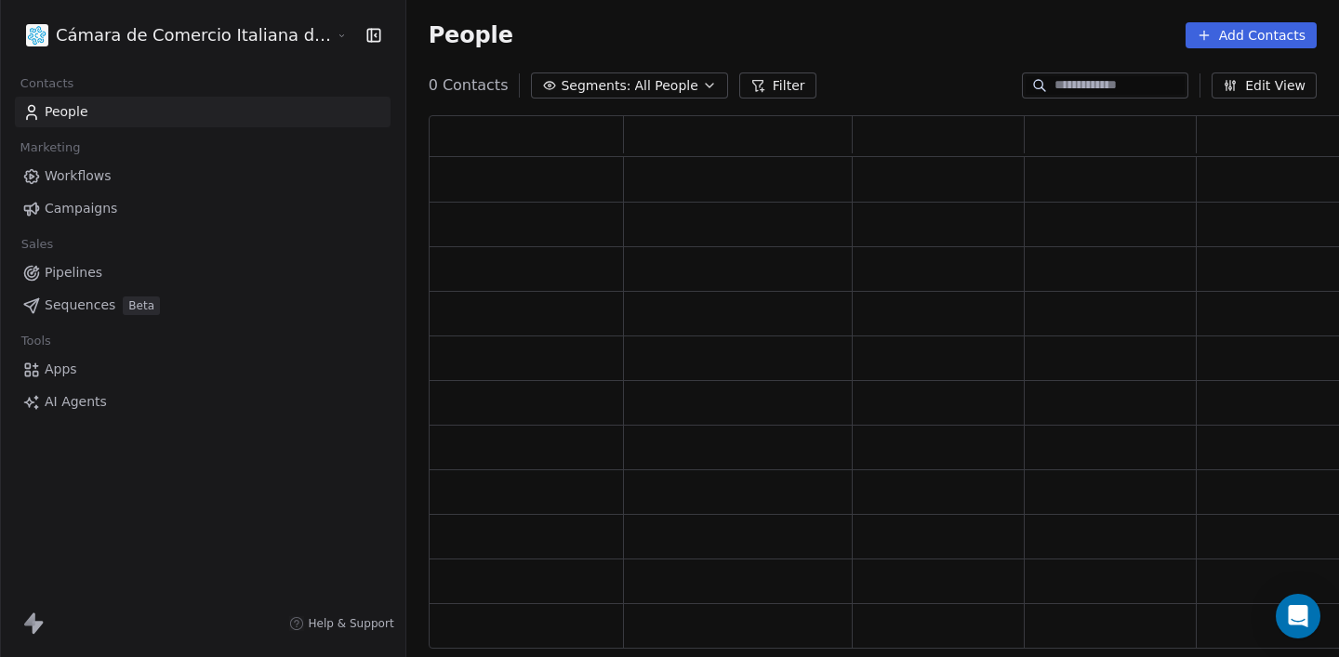
scroll to position [534, 978]
click at [1241, 38] on button "Add Contacts" at bounding box center [1250, 35] width 131 height 26
click at [1221, 70] on span "Create new contact" at bounding box center [1256, 76] width 127 height 20
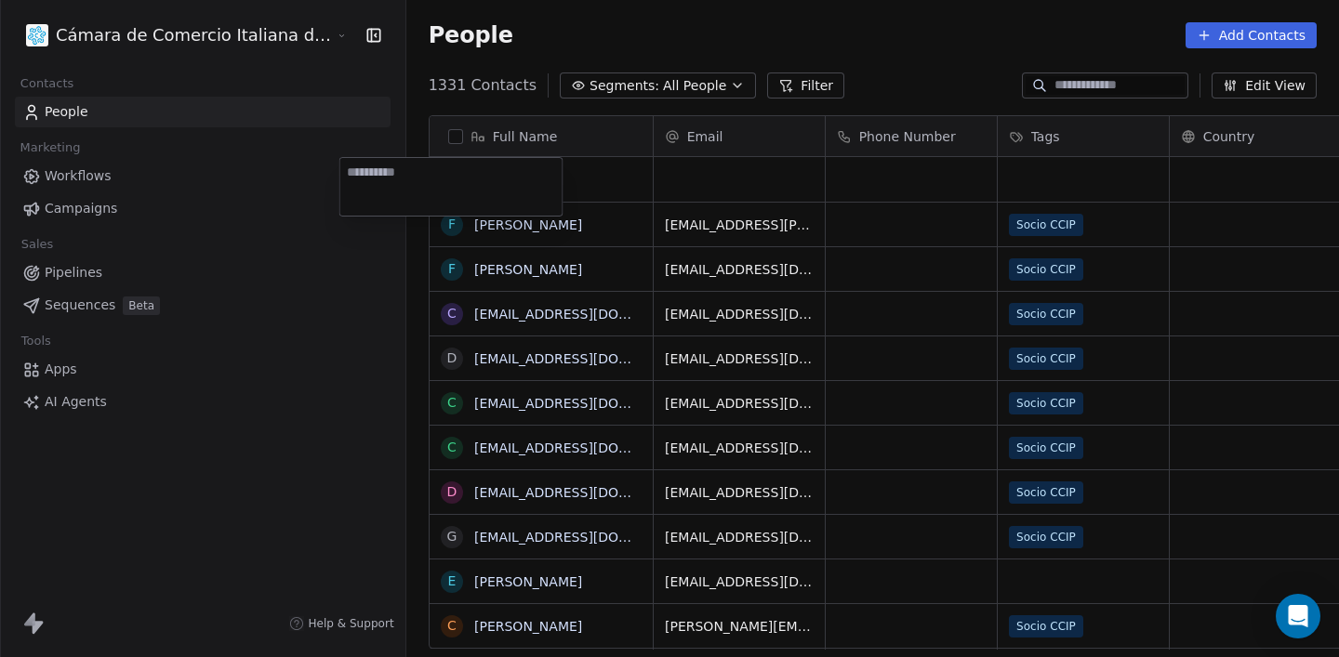
scroll to position [578, 1023]
type textarea "**********"
click at [474, 181] on link "[PERSON_NAME]" at bounding box center [528, 179] width 108 height 15
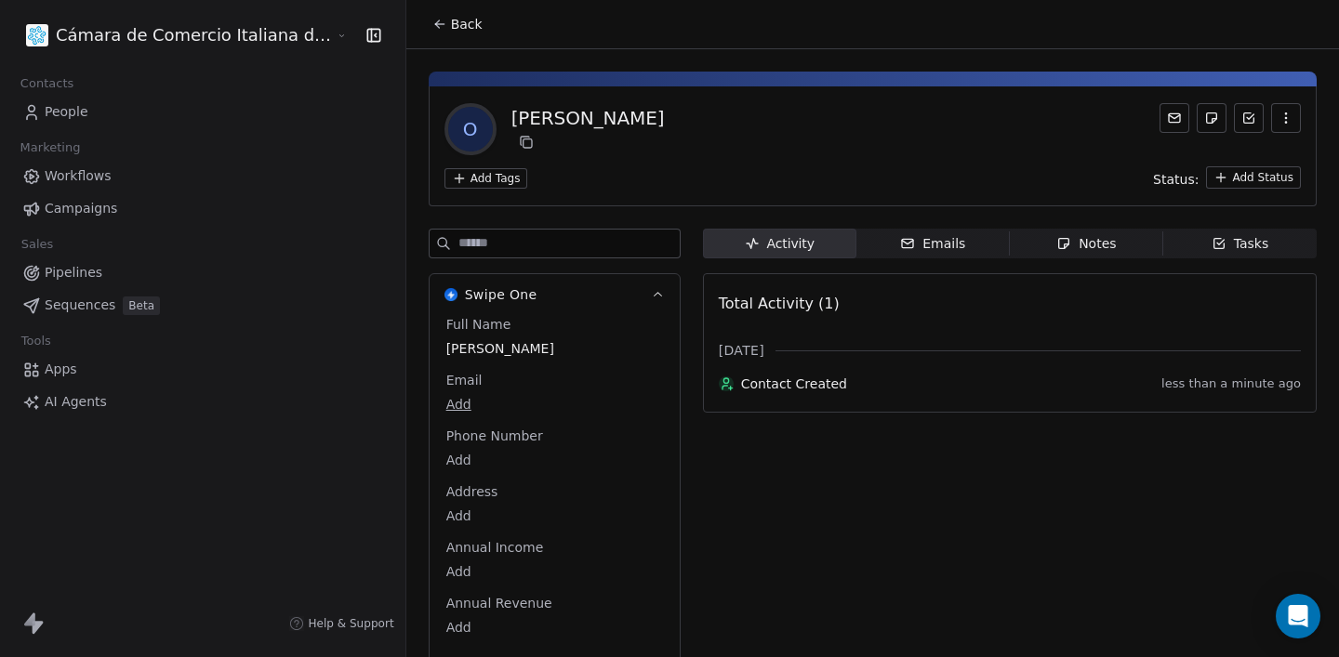
click at [370, 403] on html "Cámara de Comercio Italiana del Perú Contacts People Marketing Workflows Campai…" at bounding box center [669, 328] width 1339 height 657
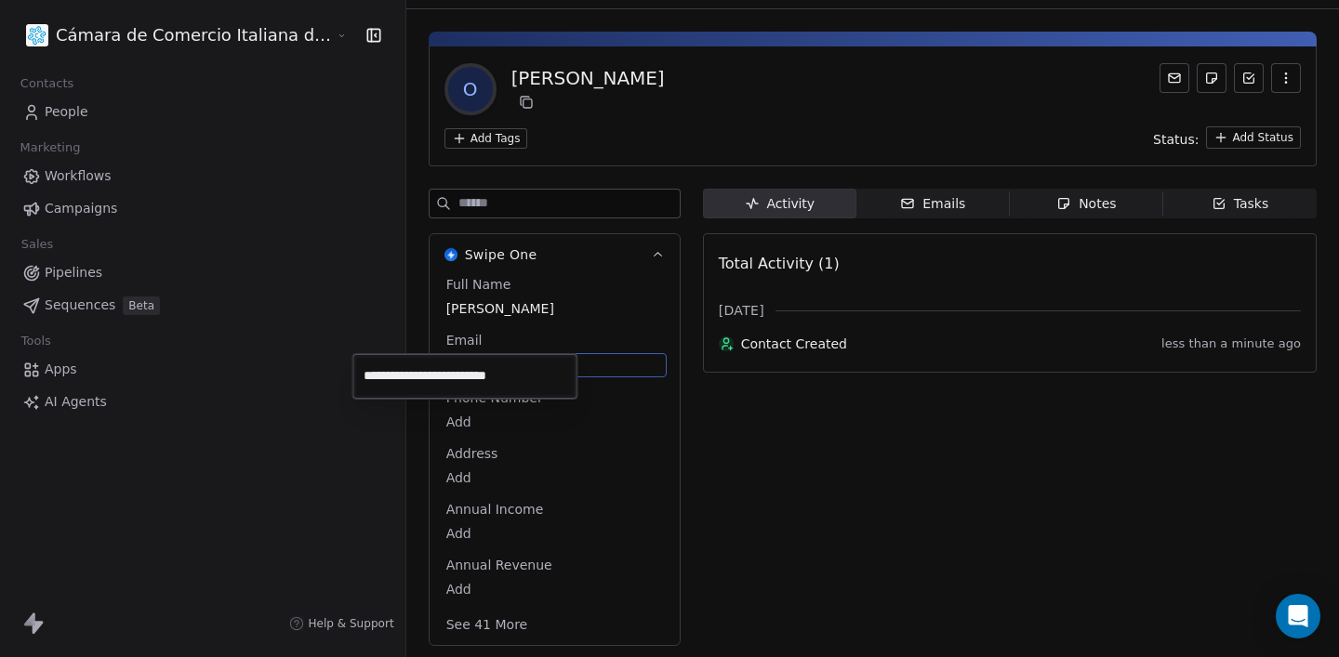
type input "**********"
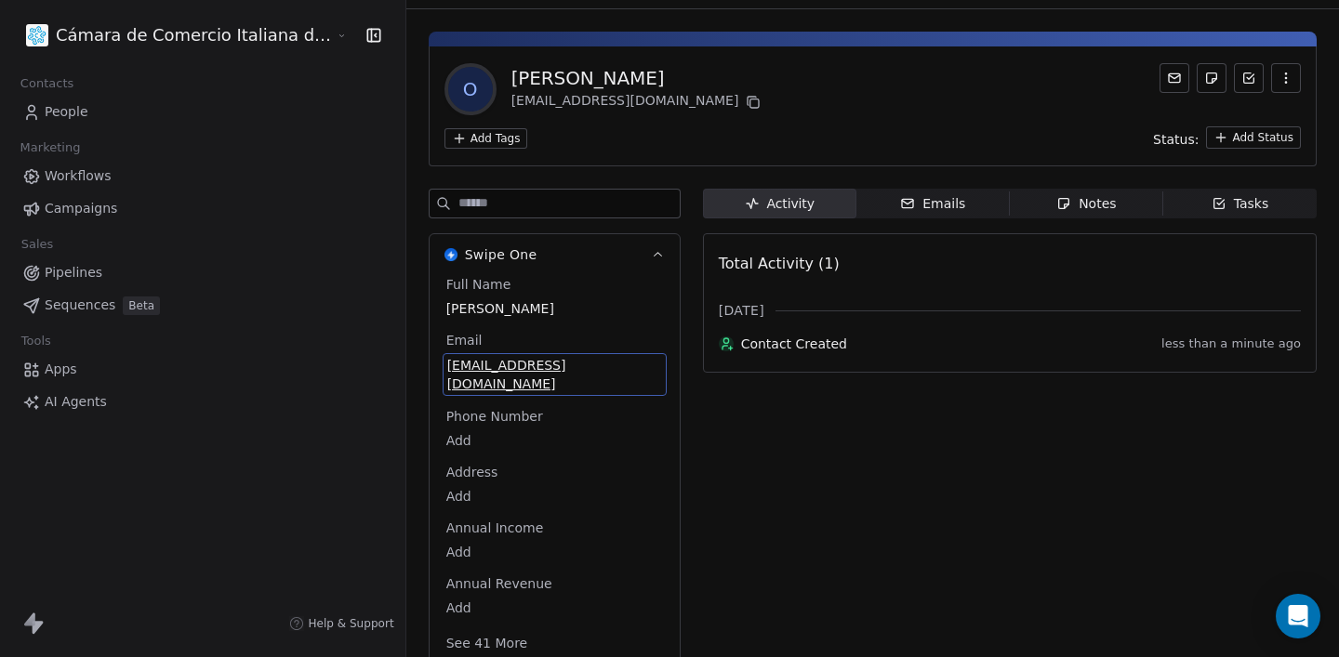
click at [386, 132] on html "Cámara de Comercio Italiana del [GEOGRAPHIC_DATA] Contacts People Marketing Wor…" at bounding box center [669, 328] width 1339 height 657
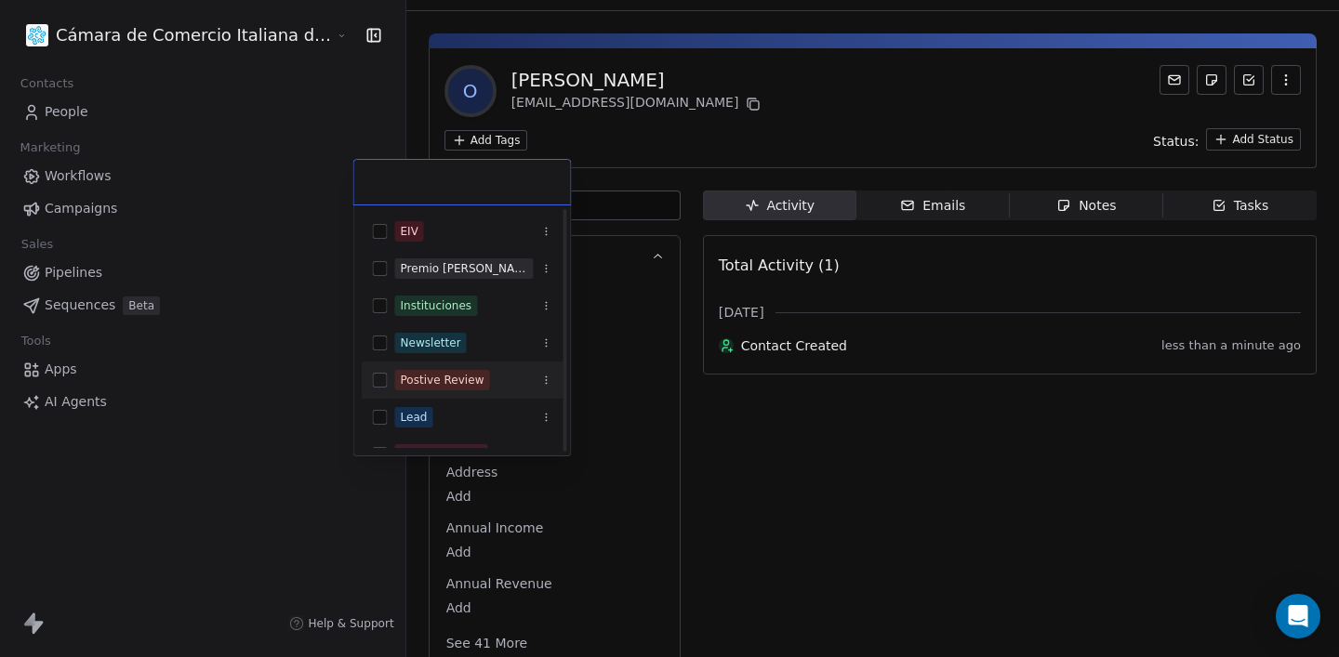
scroll to position [99, 0]
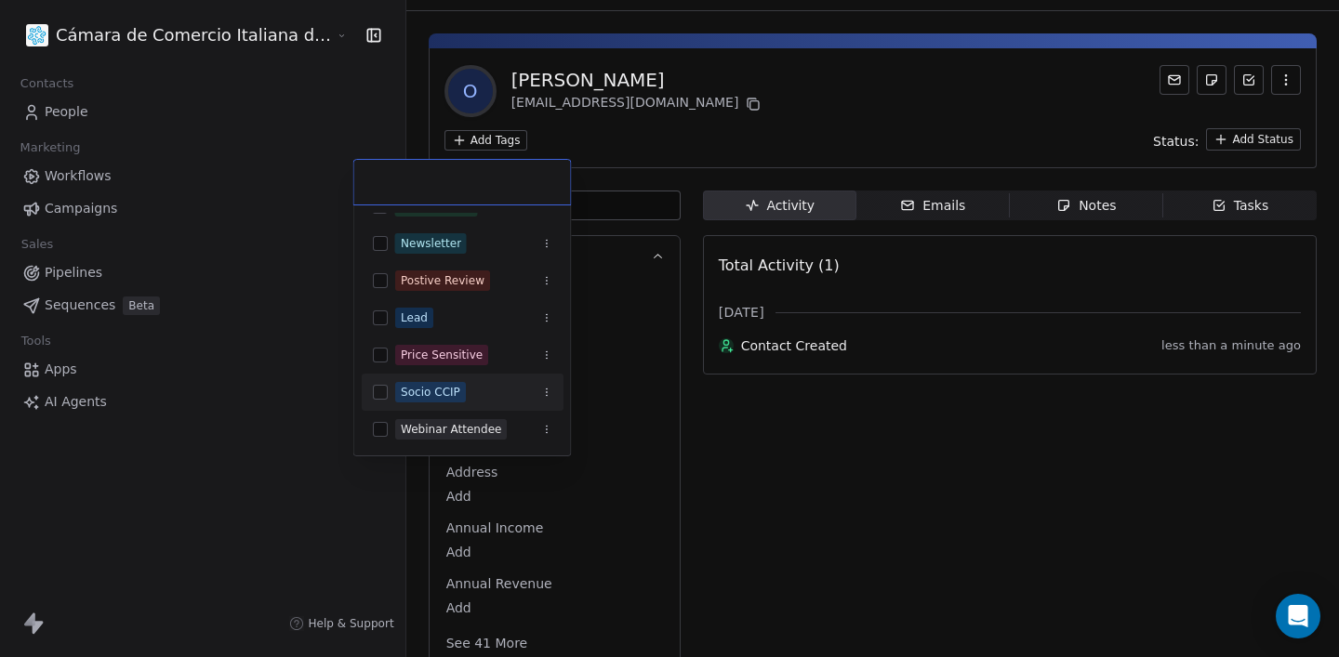
click at [440, 398] on div "Socio CCIP" at bounding box center [430, 392] width 59 height 17
click at [937, 551] on html "Cámara de Comercio Italiana del [GEOGRAPHIC_DATA] Contacts People Marketing Wor…" at bounding box center [669, 328] width 1339 height 657
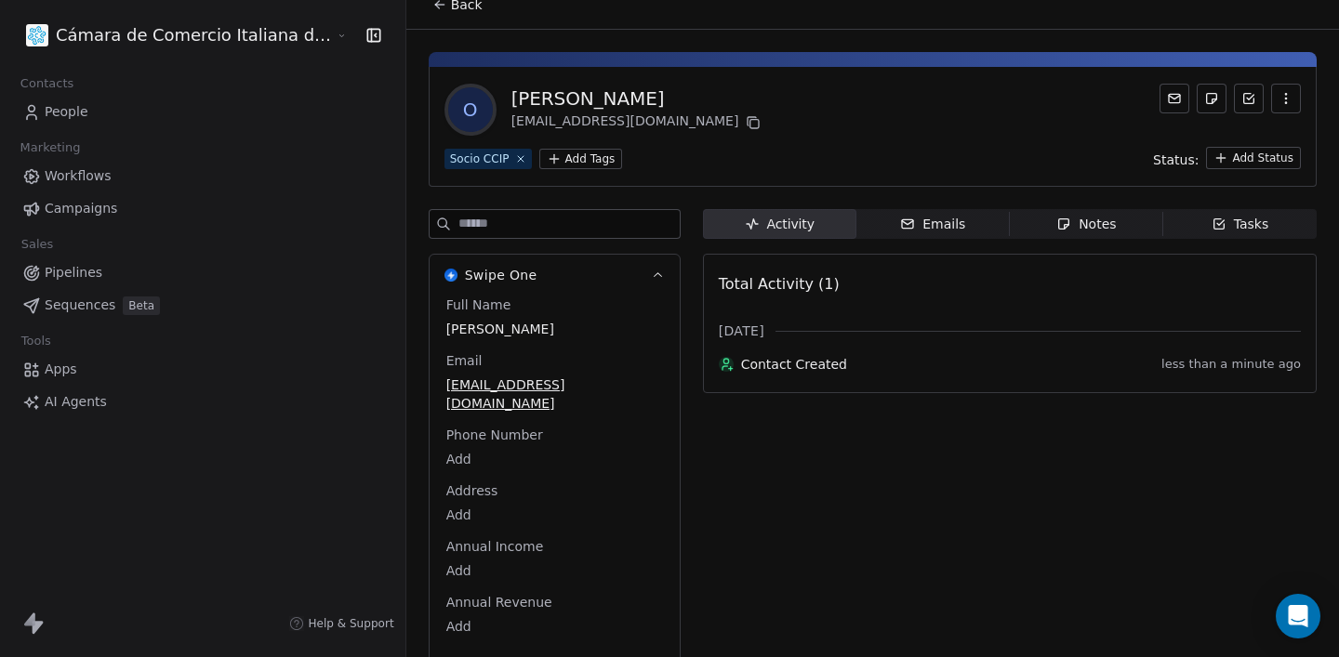
scroll to position [18, 0]
click at [52, 119] on span "People" at bounding box center [67, 112] width 44 height 20
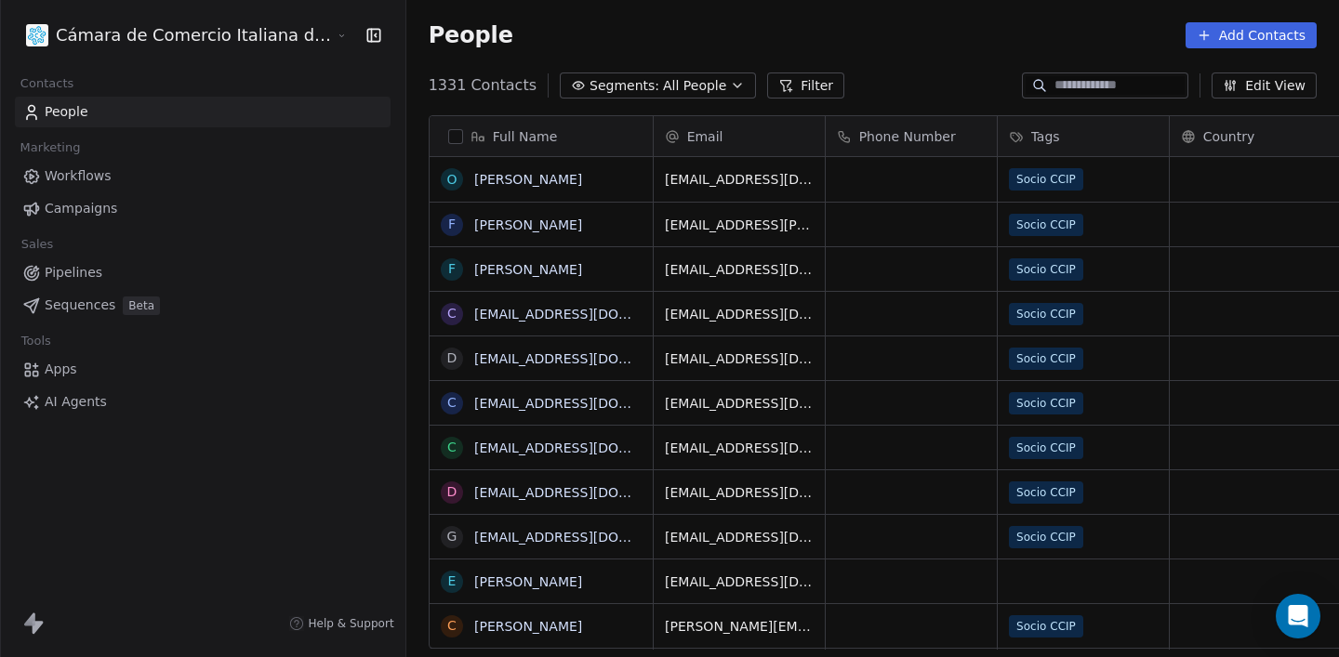
scroll to position [0, 1]
